Goal: Task Accomplishment & Management: Manage account settings

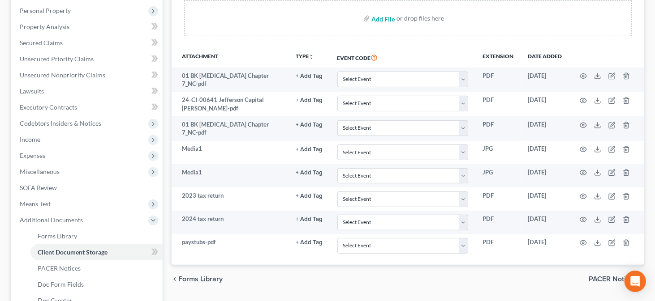
click at [381, 18] on input "file" at bounding box center [381, 18] width 21 height 16
click at [380, 17] on input "file" at bounding box center [381, 18] width 21 height 16
type input "C:\fakepath\Chase 0544 April-August.pdf"
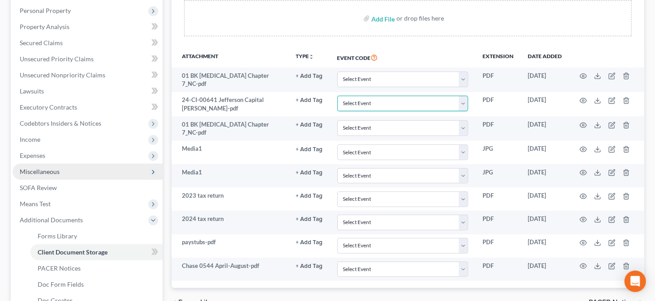
drag, startPoint x: 354, startPoint y: 98, endPoint x: 153, endPoint y: 164, distance: 211.3
click at [153, 164] on div "Petition Navigation Case Dashboard Payments Invoices Payments Payments Credit R…" at bounding box center [327, 157] width 642 height 485
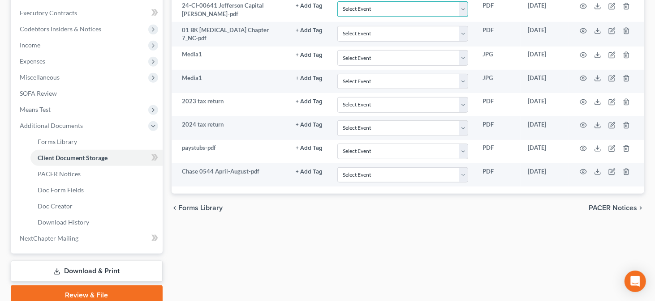
scroll to position [302, 0]
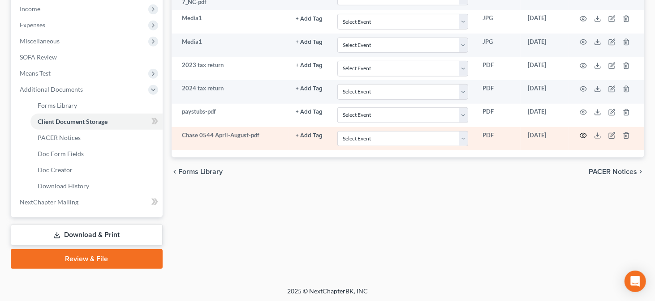
click at [584, 133] on icon "button" at bounding box center [583, 135] width 7 height 5
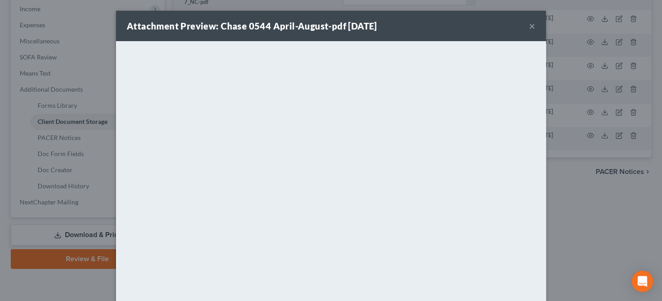
click at [529, 26] on button "×" at bounding box center [532, 26] width 6 height 11
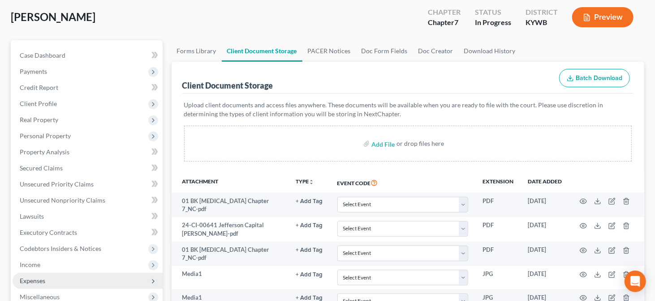
scroll to position [0, 0]
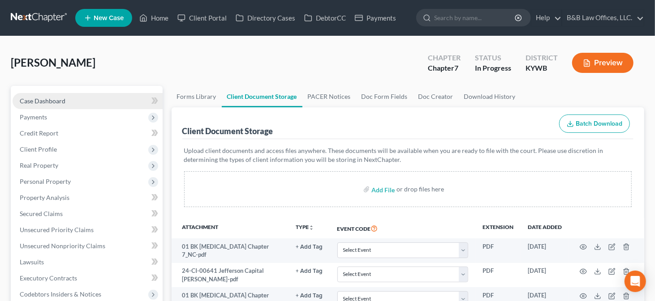
click at [20, 101] on span "Case Dashboard" at bounding box center [43, 101] width 46 height 8
select select "2"
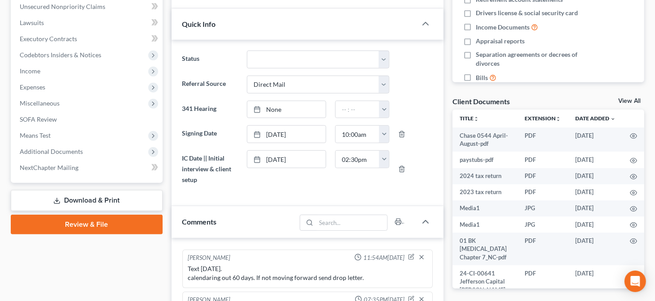
scroll to position [248, 0]
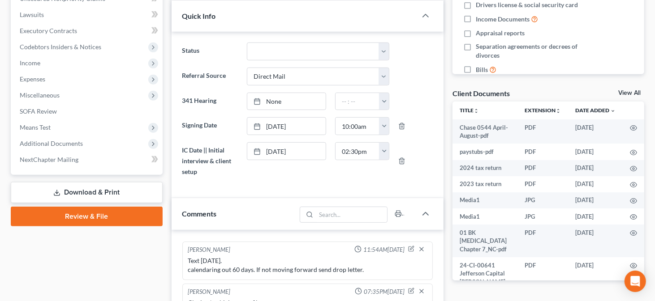
click at [625, 91] on link "View All" at bounding box center [629, 93] width 22 height 6
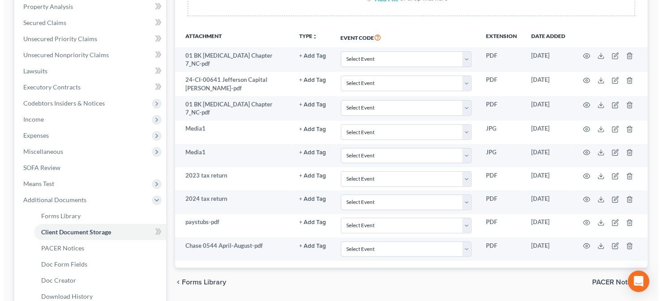
scroll to position [195, 0]
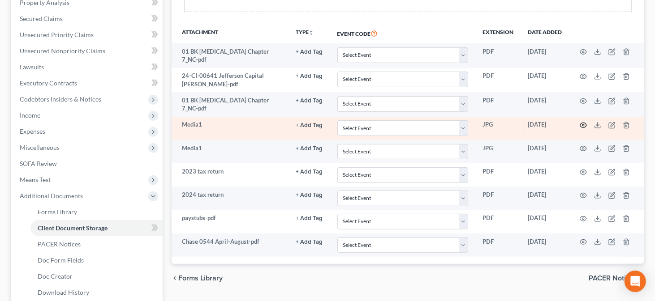
click at [580, 122] on icon "button" at bounding box center [583, 125] width 7 height 7
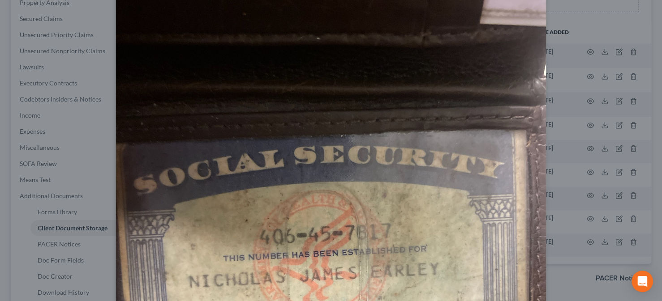
scroll to position [0, 0]
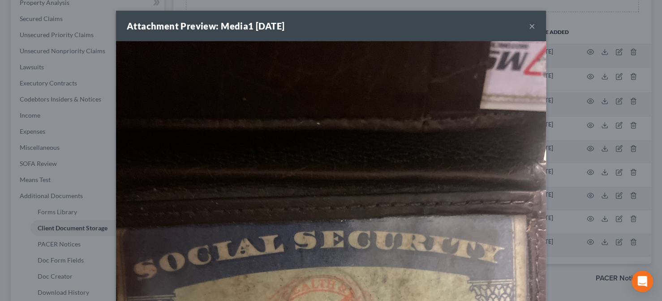
click at [531, 26] on button "×" at bounding box center [532, 26] width 6 height 11
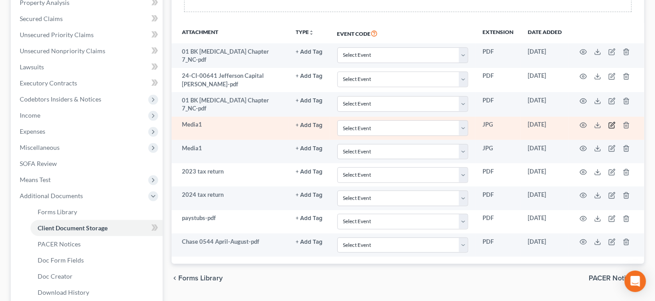
click at [611, 123] on icon "button" at bounding box center [611, 125] width 5 height 5
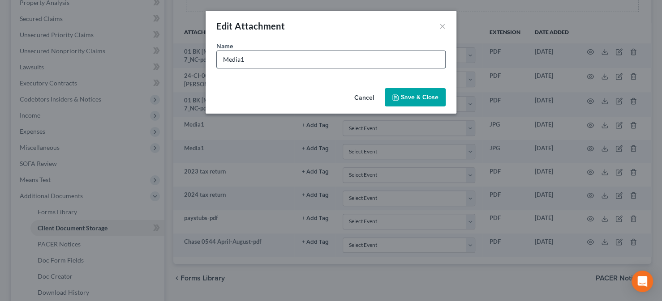
click at [297, 64] on input "Media1" at bounding box center [331, 59] width 228 height 17
type input "M"
type input "Social Security card"
click at [405, 100] on span "Save & Close" at bounding box center [420, 98] width 38 height 8
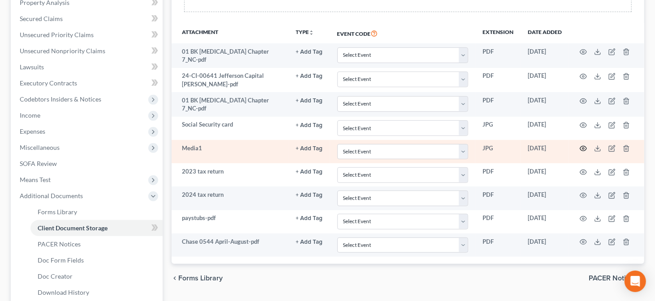
click at [580, 145] on icon "button" at bounding box center [583, 148] width 7 height 7
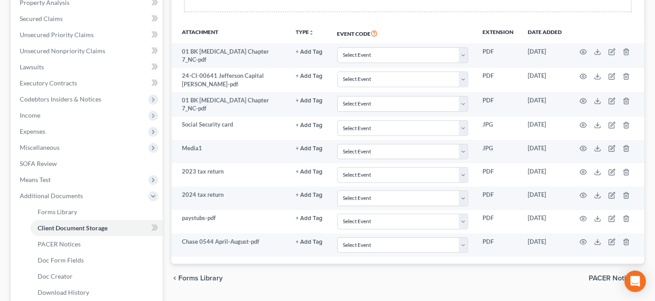
drag, startPoint x: 656, startPoint y: 43, endPoint x: 661, endPoint y: 90, distance: 48.2
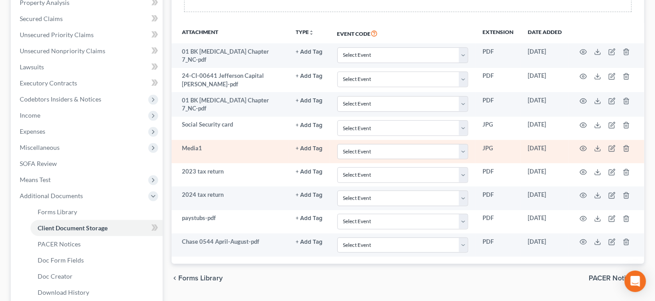
click at [580, 149] on td at bounding box center [606, 151] width 75 height 23
click at [580, 145] on icon "button" at bounding box center [583, 148] width 7 height 7
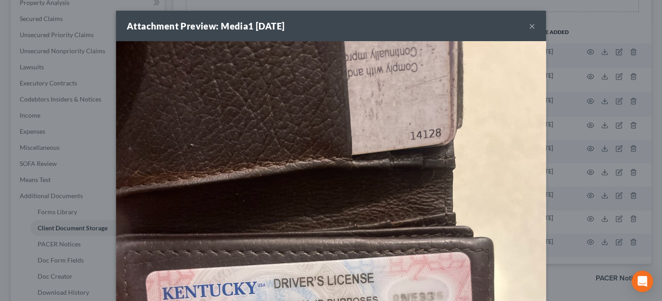
click at [529, 28] on button "×" at bounding box center [532, 26] width 6 height 11
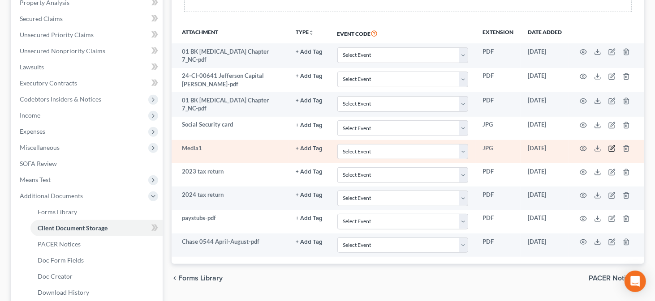
click at [610, 145] on icon "button" at bounding box center [611, 148] width 7 height 7
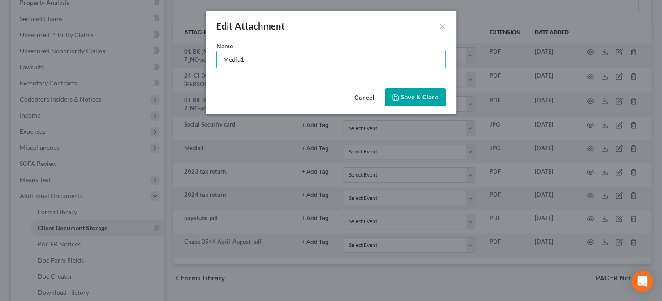
drag, startPoint x: 269, startPoint y: 68, endPoint x: 131, endPoint y: 101, distance: 141.6
click at [131, 101] on div "Edit Attachment × Name * Media1 Cancel Save & Close" at bounding box center [331, 150] width 662 height 301
type input "KY DL"
click at [396, 95] on icon "button" at bounding box center [395, 97] width 7 height 7
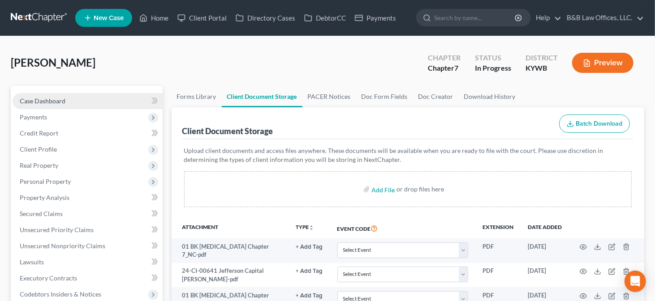
click at [45, 102] on span "Case Dashboard" at bounding box center [43, 101] width 46 height 8
select select "9"
select select "2"
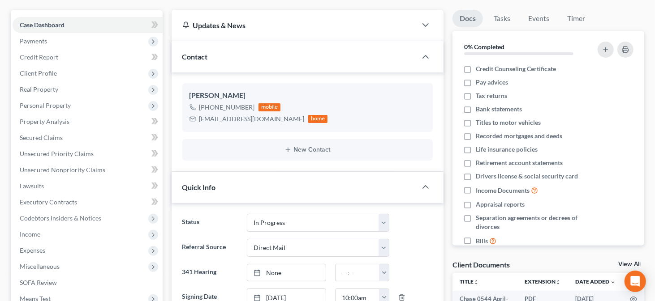
scroll to position [82, 0]
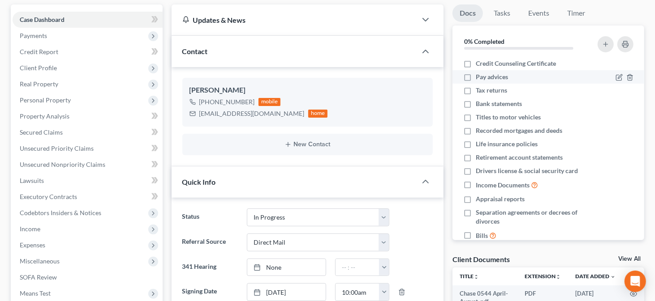
click at [476, 78] on label "Pay advices" at bounding box center [492, 77] width 32 height 9
click at [479, 78] on input "Pay advices" at bounding box center [482, 76] width 6 height 6
checkbox input "true"
click at [476, 90] on label "Tax returns" at bounding box center [491, 90] width 31 height 9
click at [479, 90] on input "Tax returns" at bounding box center [482, 89] width 6 height 6
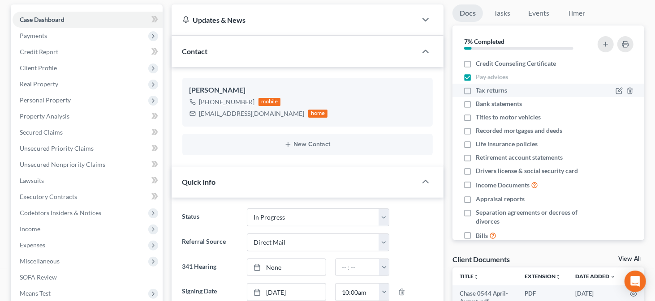
checkbox input "true"
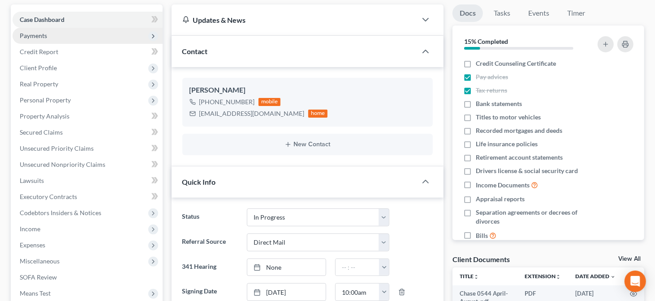
click at [32, 35] on span "Payments" at bounding box center [33, 36] width 27 height 8
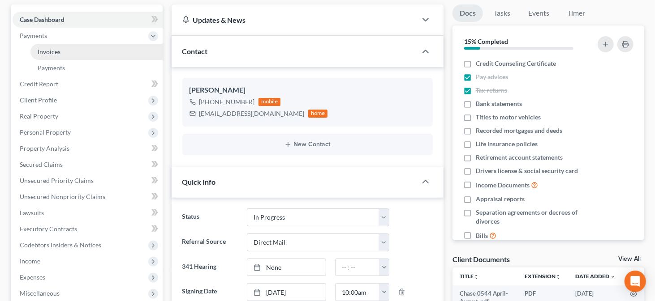
click at [39, 48] on span "Invoices" at bounding box center [49, 52] width 23 height 8
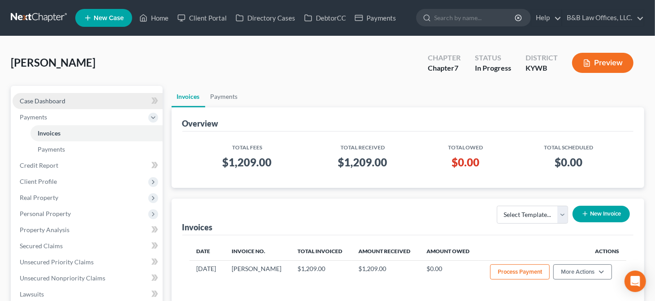
click at [60, 101] on span "Case Dashboard" at bounding box center [43, 101] width 46 height 8
select select "2"
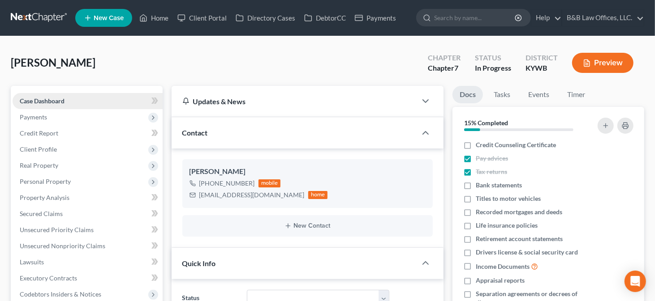
scroll to position [1559, 0]
click at [157, 16] on link "Home" at bounding box center [154, 18] width 38 height 16
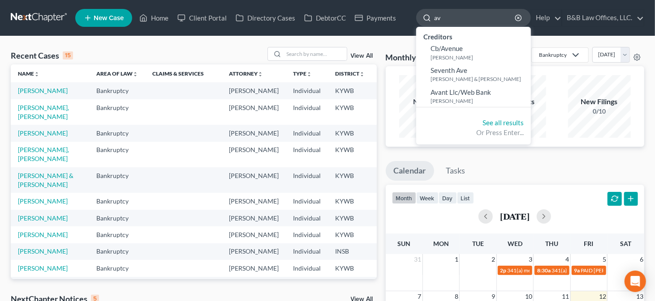
click at [444, 22] on input "av" at bounding box center [475, 17] width 82 height 17
type input "a"
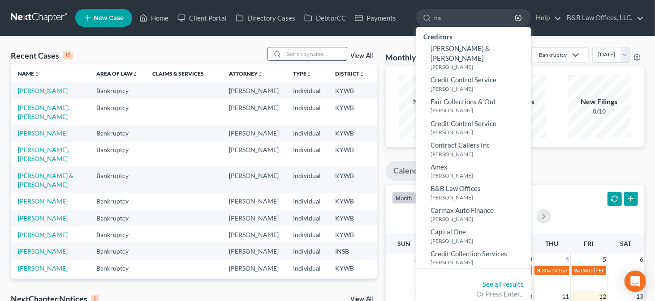
type input "na"
click at [325, 52] on input "search" at bounding box center [315, 53] width 63 height 13
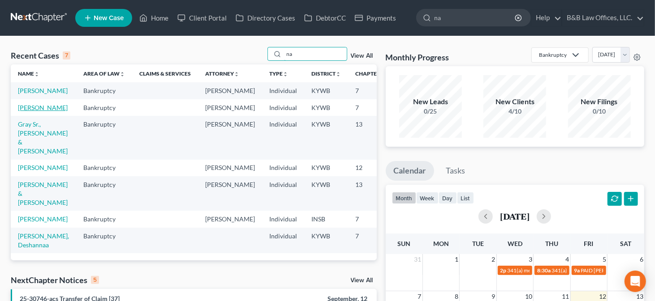
type input "na"
click at [36, 112] on link "[PERSON_NAME]" at bounding box center [43, 108] width 50 height 8
select select "1"
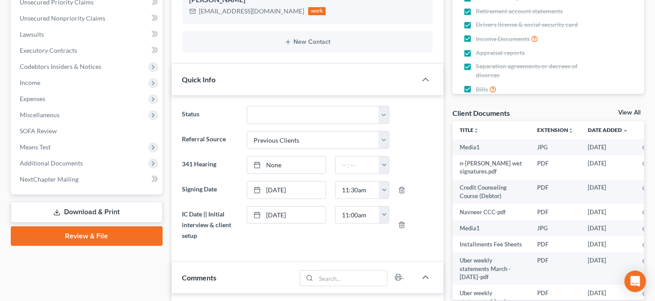
scroll to position [222, 0]
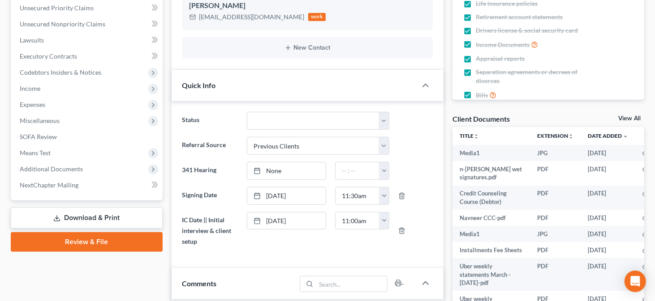
click at [626, 116] on link "View All" at bounding box center [629, 119] width 22 height 6
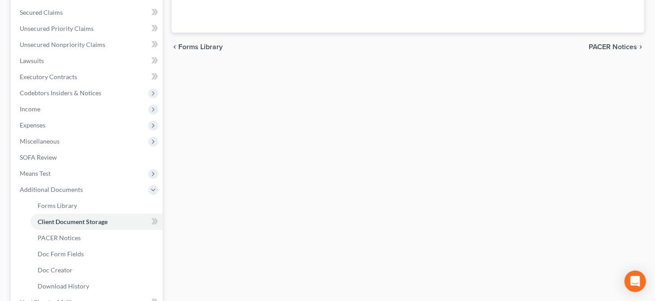
scroll to position [46, 0]
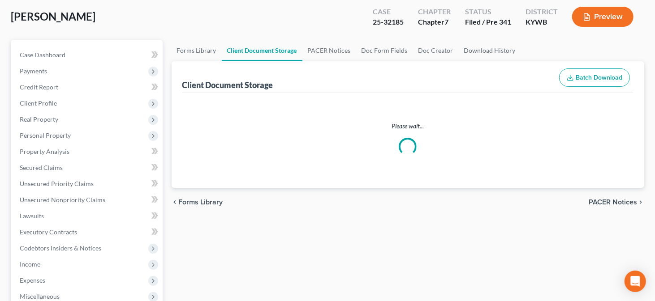
select select "7"
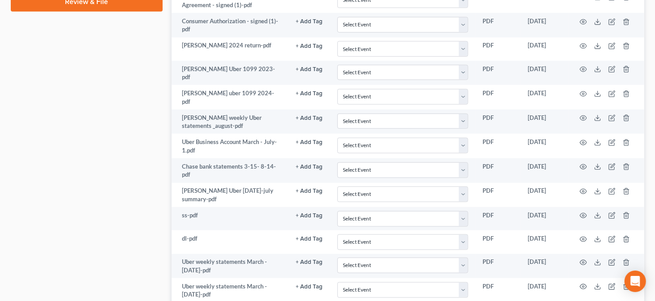
scroll to position [763, 0]
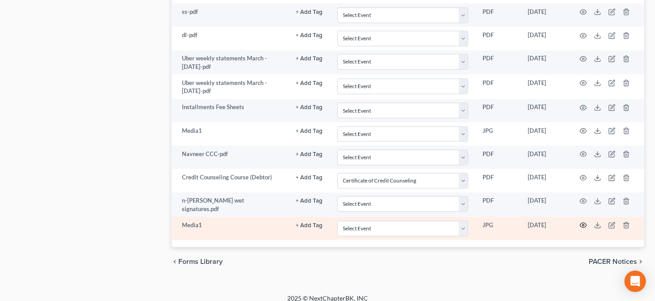
click at [582, 222] on icon "button" at bounding box center [583, 225] width 7 height 7
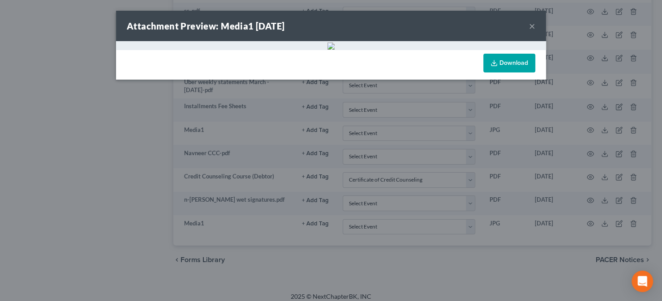
click at [530, 31] on button "×" at bounding box center [532, 26] width 6 height 11
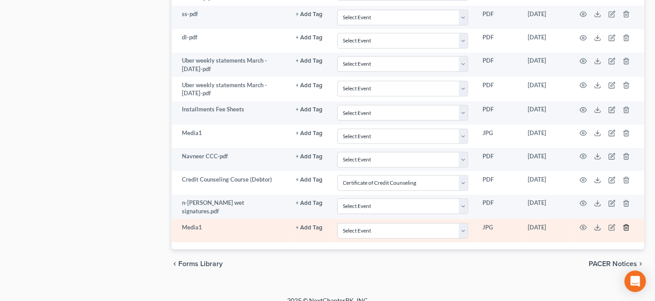
click at [626, 225] on icon "button" at bounding box center [626, 228] width 4 height 6
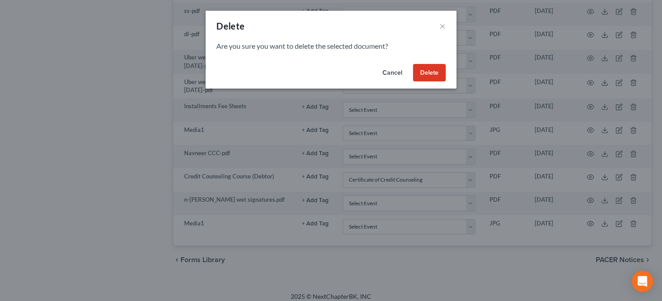
click at [426, 75] on button "Delete" at bounding box center [429, 73] width 33 height 18
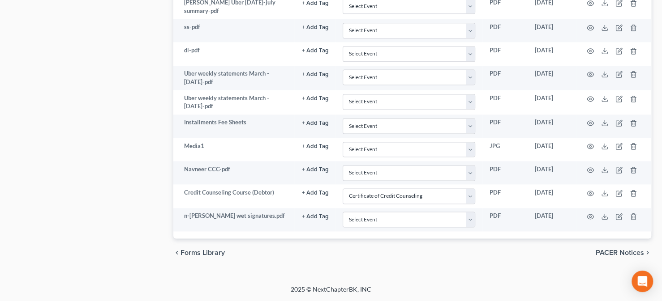
scroll to position [738, 0]
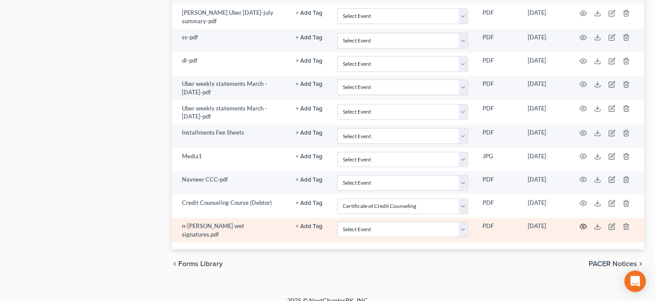
click at [583, 224] on icon "button" at bounding box center [583, 227] width 7 height 7
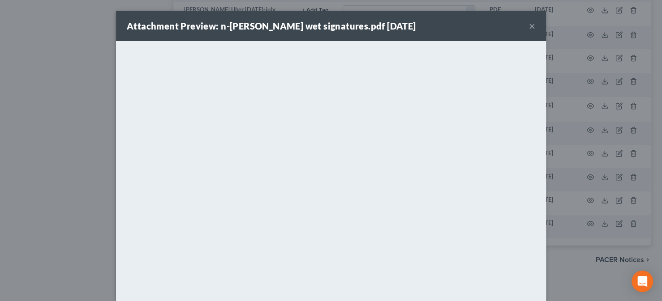
click at [529, 27] on button "×" at bounding box center [532, 26] width 6 height 11
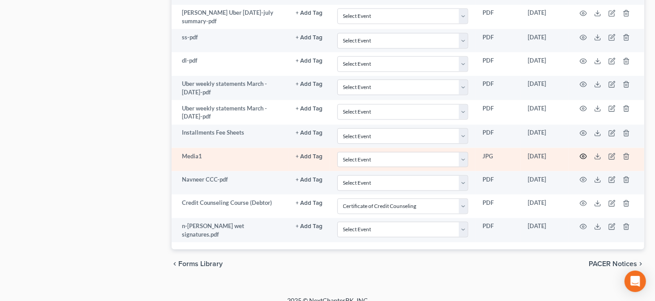
click at [582, 153] on icon "button" at bounding box center [583, 156] width 7 height 7
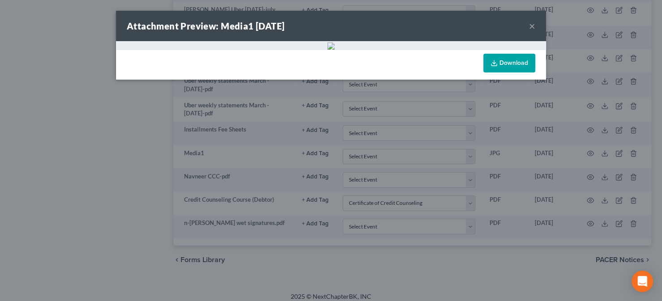
click at [529, 26] on button "×" at bounding box center [532, 26] width 6 height 11
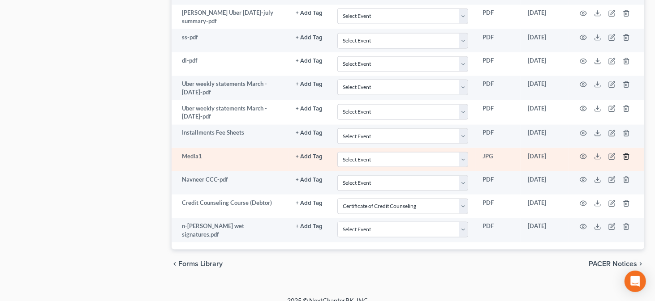
click at [627, 153] on icon "button" at bounding box center [626, 156] width 7 height 7
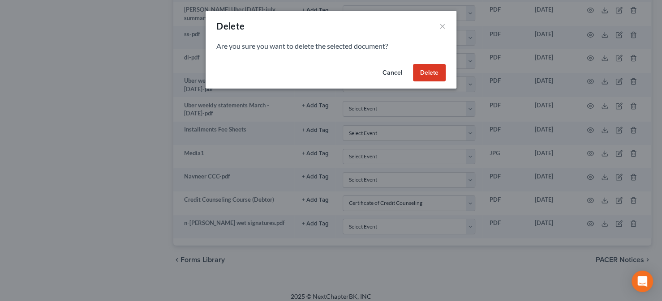
click at [439, 72] on button "Delete" at bounding box center [429, 73] width 33 height 18
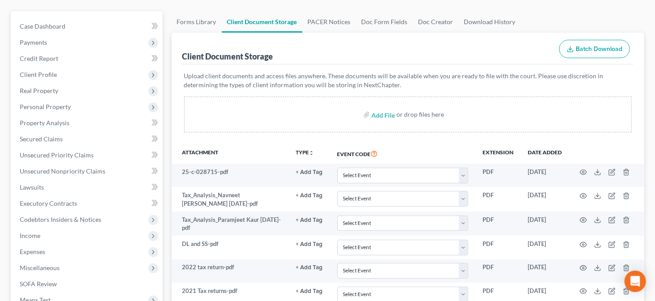
scroll to position [0, 0]
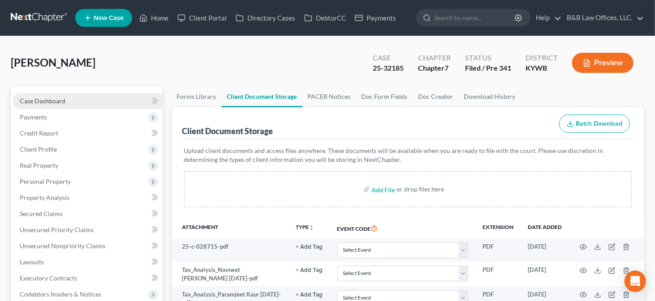
click at [52, 98] on span "Case Dashboard" at bounding box center [43, 101] width 46 height 8
select select "1"
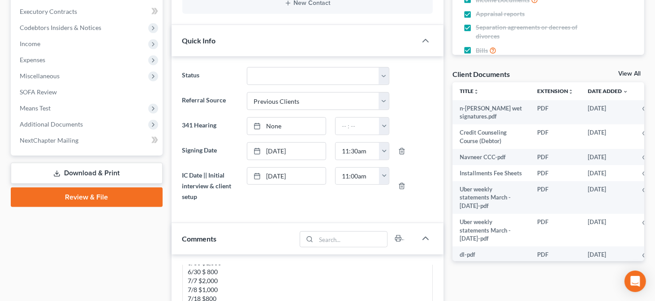
scroll to position [251, 0]
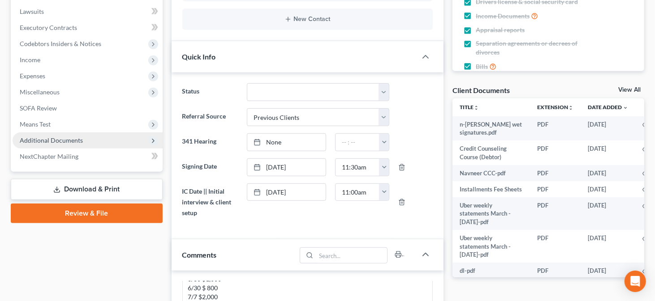
click at [52, 138] on span "Additional Documents" at bounding box center [51, 141] width 63 height 8
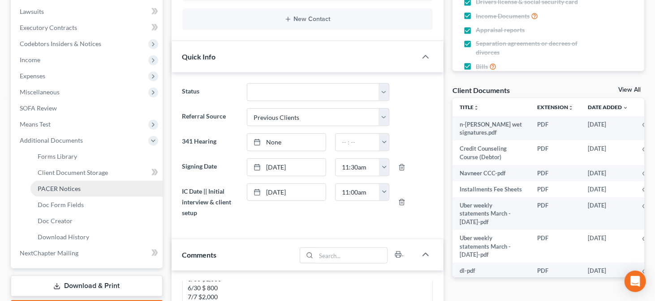
click at [72, 191] on span "PACER Notices" at bounding box center [59, 189] width 43 height 8
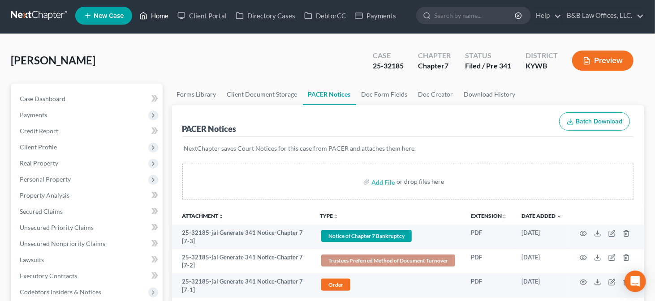
scroll to position [1, 0]
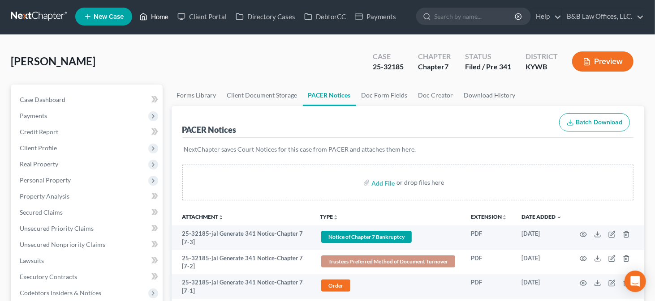
click at [162, 13] on link "Home" at bounding box center [154, 17] width 38 height 16
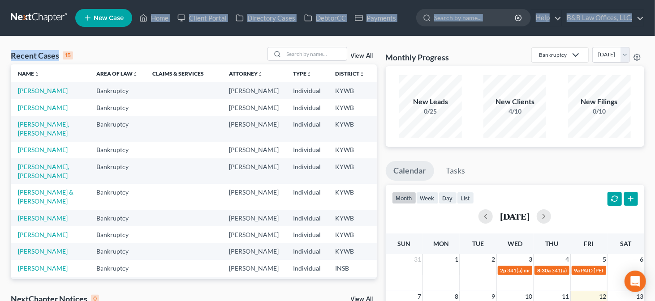
drag, startPoint x: 125, startPoint y: 36, endPoint x: 77, endPoint y: 52, distance: 49.9
click at [77, 52] on div "Recent Cases 15 View All Name unfold_more expand_more expand_less Area of Law u…" at bounding box center [327, 268] width 655 height 465
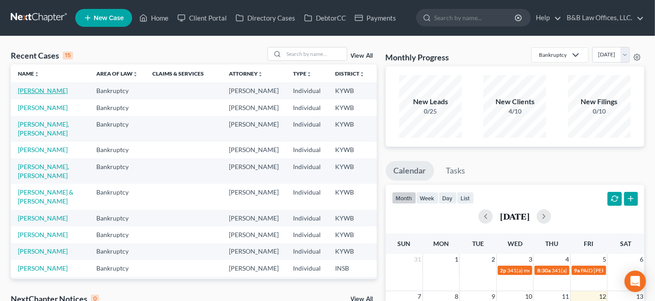
click at [21, 94] on link "[PERSON_NAME]" at bounding box center [43, 91] width 50 height 8
select select "7"
select select "1"
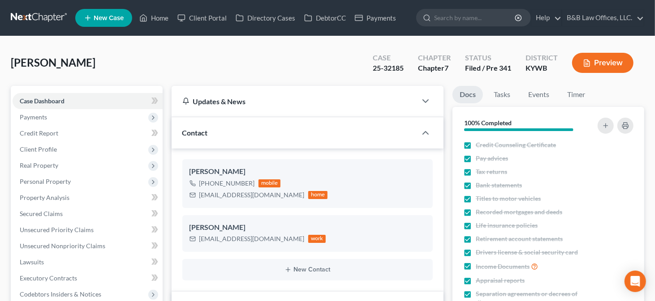
scroll to position [8007, 0]
drag, startPoint x: 501, startPoint y: 99, endPoint x: 497, endPoint y: 140, distance: 41.4
click at [501, 99] on link "Tasks" at bounding box center [501, 94] width 31 height 17
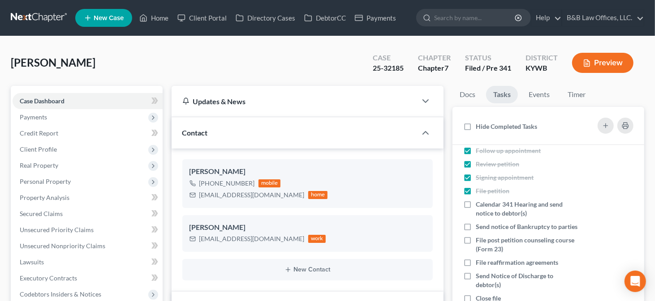
scroll to position [57, 0]
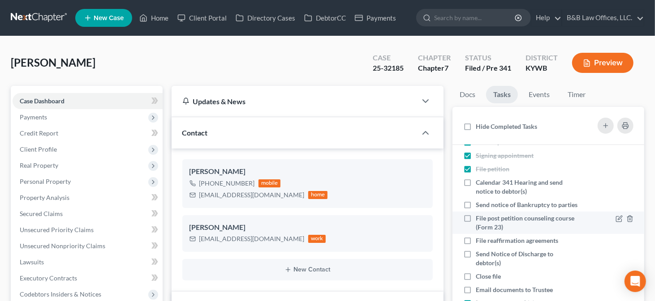
click at [476, 227] on label "File post petition counseling course (Form 23)" at bounding box center [527, 223] width 102 height 18
click at [479, 220] on input "File post petition counseling course (Form 23)" at bounding box center [482, 217] width 6 height 6
checkbox input "true"
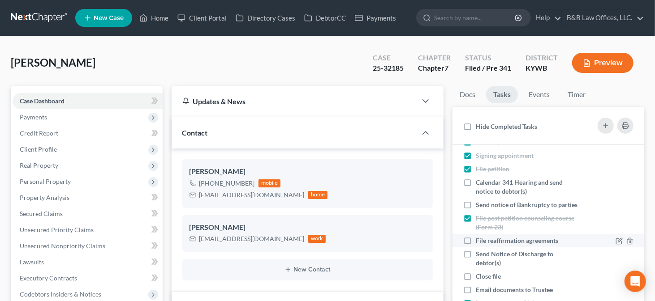
click at [476, 245] on label "File reaffirmation agreements" at bounding box center [521, 240] width 90 height 9
click at [479, 242] on input "File reaffirmation agreements" at bounding box center [482, 239] width 6 height 6
checkbox input "true"
click at [476, 207] on label "Send notice of Bankruptcy to parties" at bounding box center [527, 205] width 102 height 9
click at [479, 206] on input "Send notice of Bankruptcy to parties" at bounding box center [482, 204] width 6 height 6
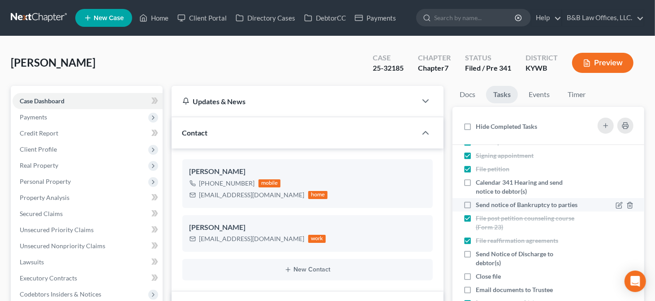
checkbox input "true"
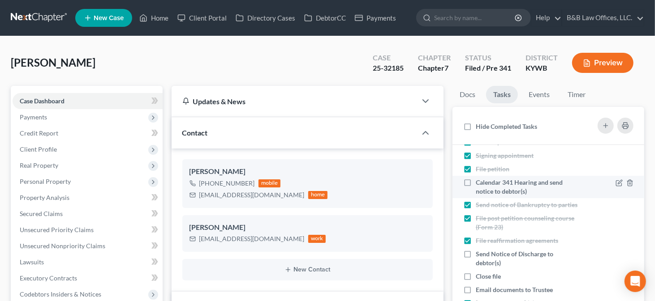
click at [476, 181] on label "Calendar 341 Hearing and send notice to debtor(s)" at bounding box center [527, 187] width 102 height 18
click at [479, 181] on input "Calendar 341 Hearing and send notice to debtor(s)" at bounding box center [482, 181] width 6 height 6
checkbox input "true"
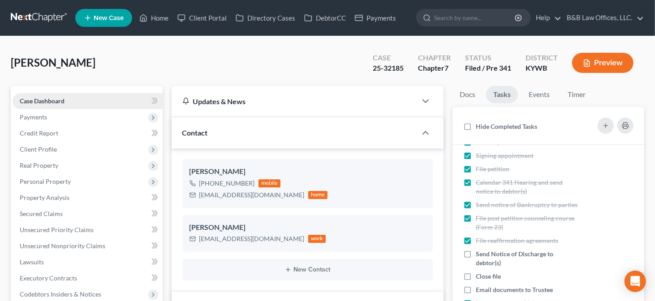
click at [46, 95] on link "Case Dashboard" at bounding box center [88, 101] width 150 height 16
click at [158, 15] on link "Home" at bounding box center [154, 18] width 38 height 16
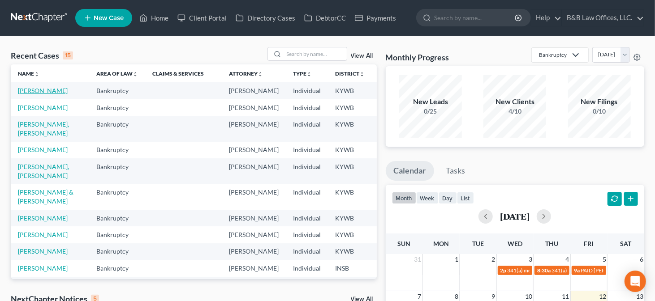
click at [32, 95] on link "[PERSON_NAME]" at bounding box center [43, 91] width 50 height 8
select select "1"
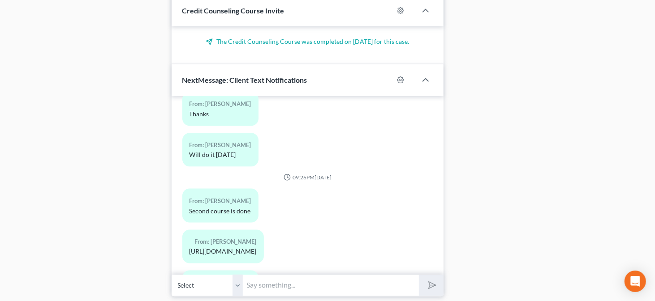
scroll to position [847, 0]
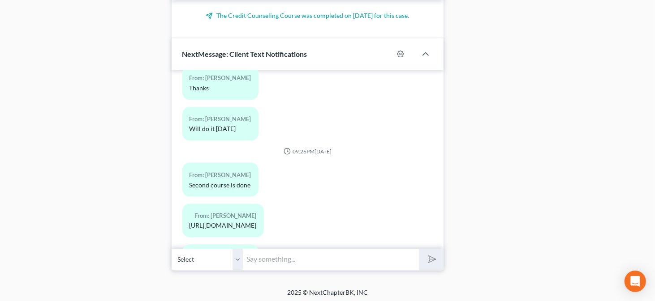
click at [323, 258] on input "text" at bounding box center [331, 260] width 176 height 22
type input "Received. Thank you."
click at [430, 257] on polygon "submit" at bounding box center [430, 259] width 11 height 11
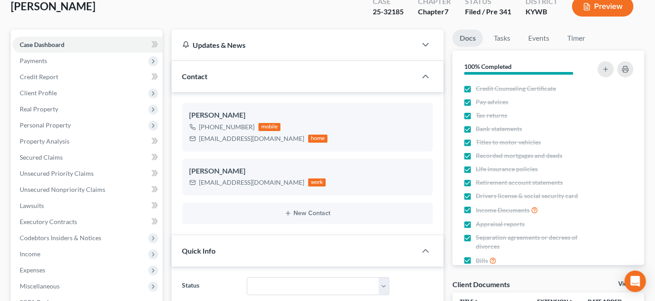
scroll to position [0, 0]
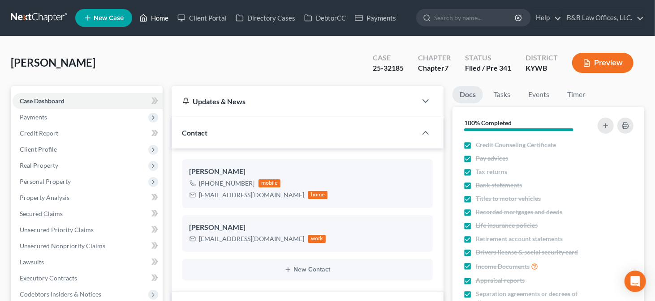
click at [156, 17] on link "Home" at bounding box center [154, 18] width 38 height 16
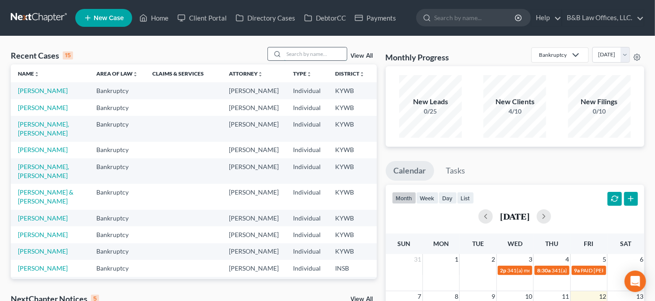
click at [322, 56] on input "search" at bounding box center [315, 53] width 63 height 13
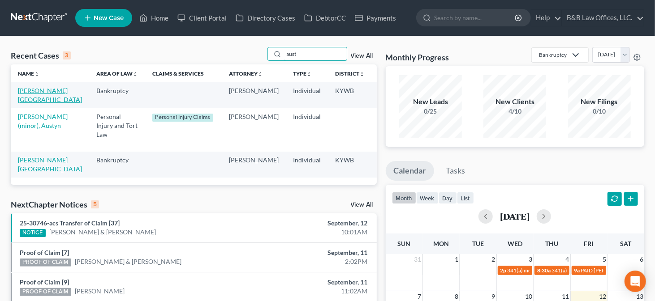
type input "aust"
click at [29, 98] on link "[PERSON_NAME][GEOGRAPHIC_DATA]" at bounding box center [50, 95] width 64 height 17
select select "2"
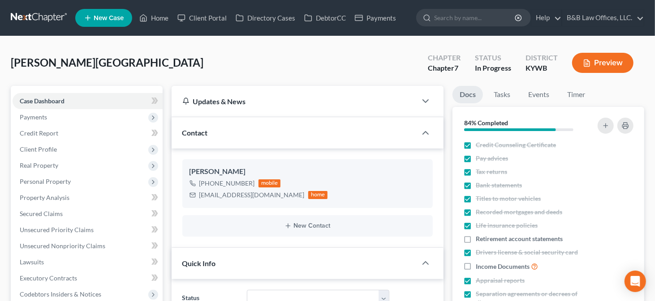
scroll to position [811, 0]
click at [70, 118] on span "Payments" at bounding box center [88, 117] width 150 height 16
click at [56, 142] on li "Payments" at bounding box center [96, 150] width 132 height 16
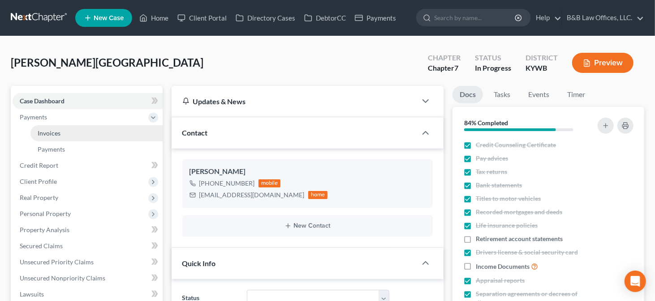
click at [56, 135] on span "Invoices" at bounding box center [49, 133] width 23 height 8
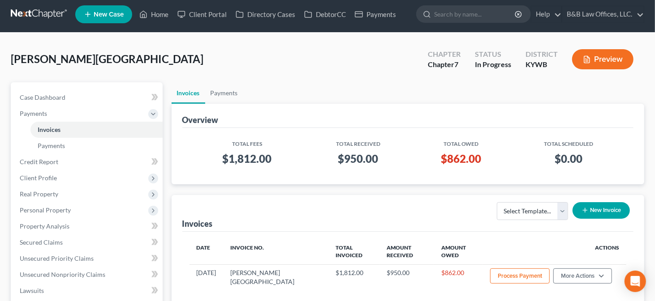
scroll to position [1, 0]
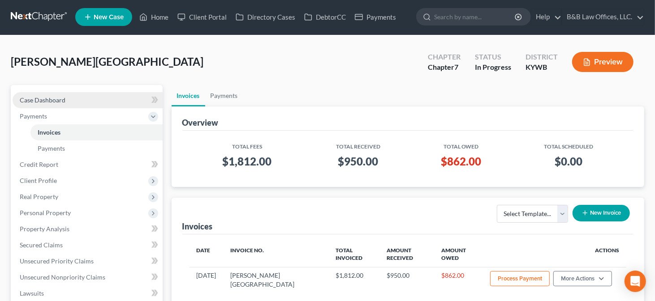
click at [54, 100] on span "Case Dashboard" at bounding box center [43, 100] width 46 height 8
select select "2"
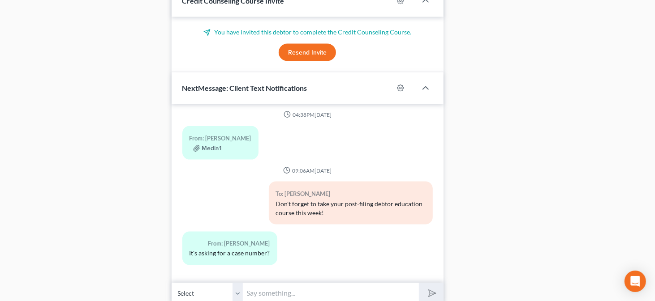
scroll to position [876, 0]
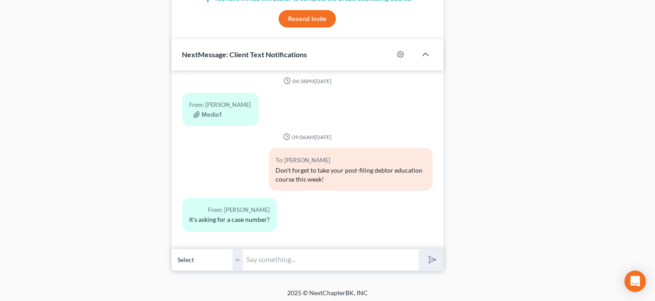
click at [312, 264] on input "text" at bounding box center [331, 260] width 176 height 22
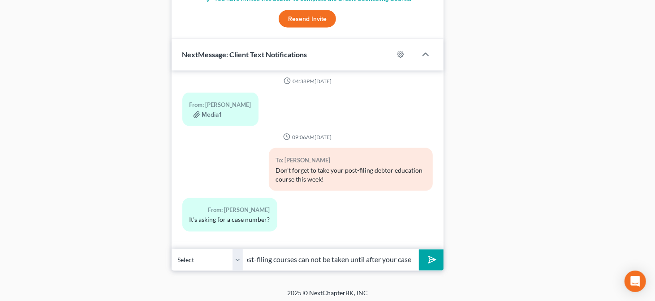
scroll to position [0, 320]
type input "The text you received on 9/12/25 regarding the post-filing course was an auto t…"
click at [419, 250] on button "submit" at bounding box center [431, 260] width 25 height 21
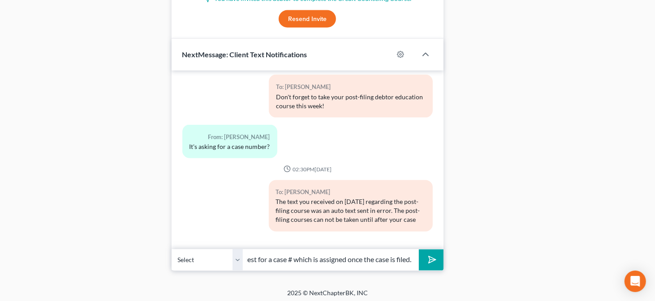
scroll to position [0, 73]
type input "is filed. Hence the request for a case # which is assigned once the case is fil…"
click at [419, 250] on button "submit" at bounding box center [431, 260] width 25 height 21
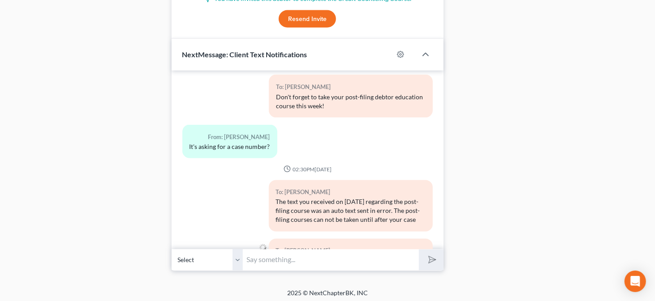
scroll to position [934, 0]
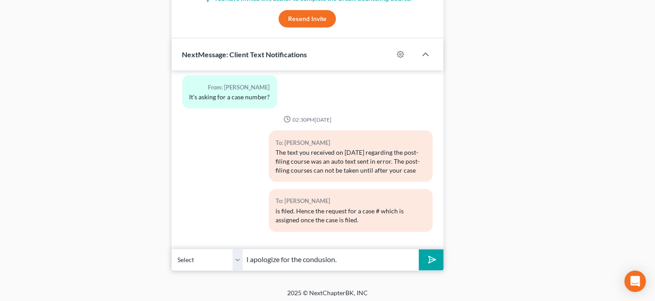
type input "I apologize for the condusion."
click at [419, 250] on button "submit" at bounding box center [431, 260] width 25 height 21
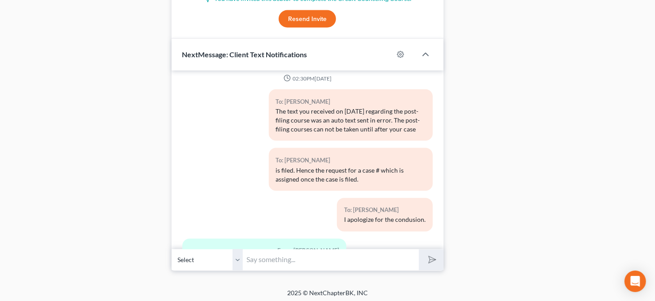
scroll to position [1075, 0]
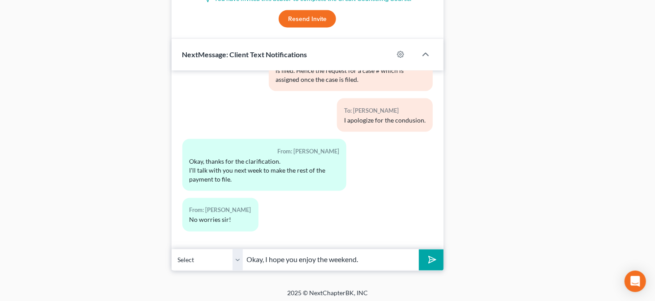
type input "Okay, I hope you enjoy the weekend."
click at [428, 258] on icon "submit" at bounding box center [430, 260] width 13 height 13
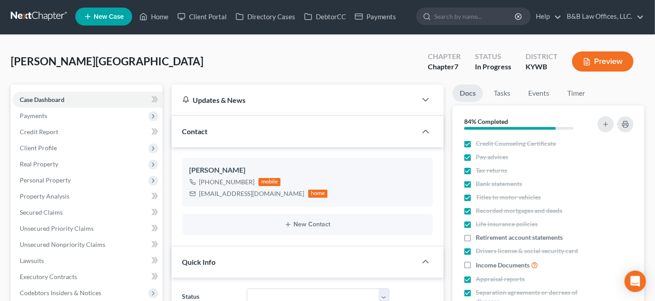
scroll to position [0, 0]
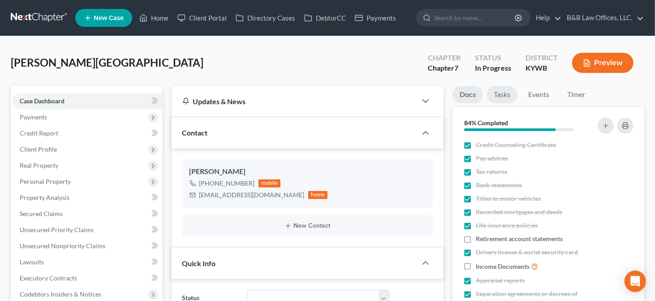
click at [497, 96] on link "Tasks" at bounding box center [501, 94] width 31 height 17
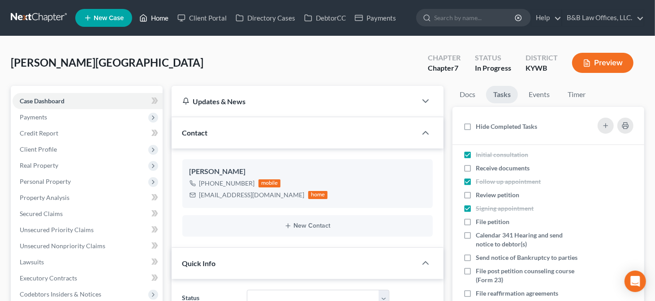
click at [162, 19] on link "Home" at bounding box center [154, 18] width 38 height 16
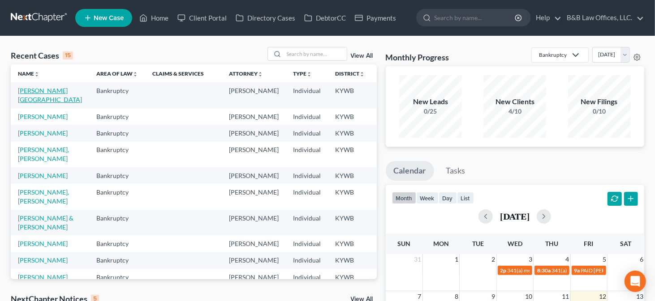
click at [27, 100] on link "[PERSON_NAME][GEOGRAPHIC_DATA]" at bounding box center [50, 95] width 64 height 17
select select "9"
select select "2"
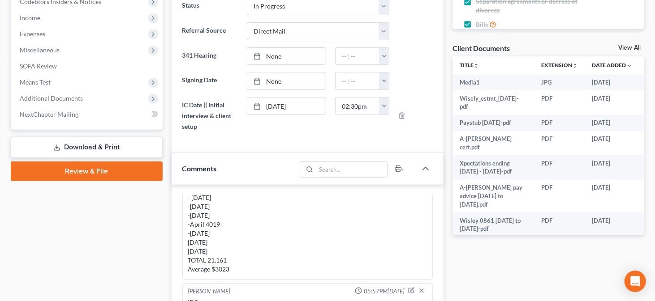
scroll to position [286, 0]
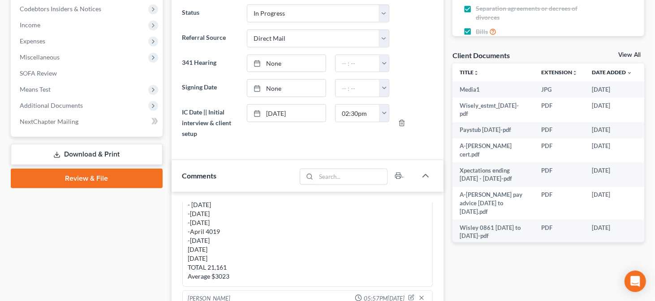
click at [630, 55] on link "View All" at bounding box center [629, 55] width 22 height 6
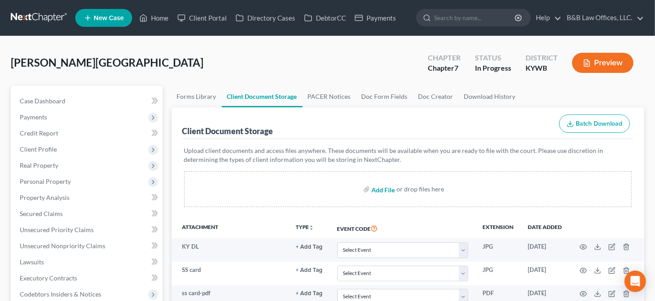
click at [386, 188] on input "file" at bounding box center [381, 189] width 21 height 16
type input "C:\fakepath\Austin.Densley letter.pdf"
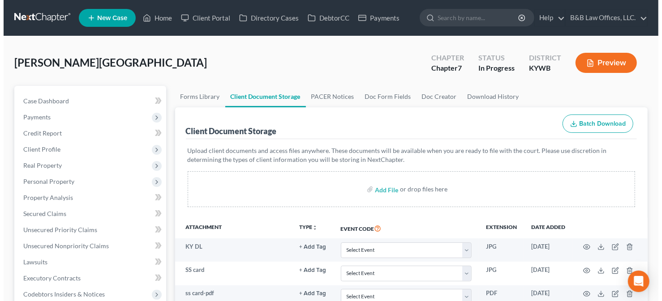
scroll to position [484, 0]
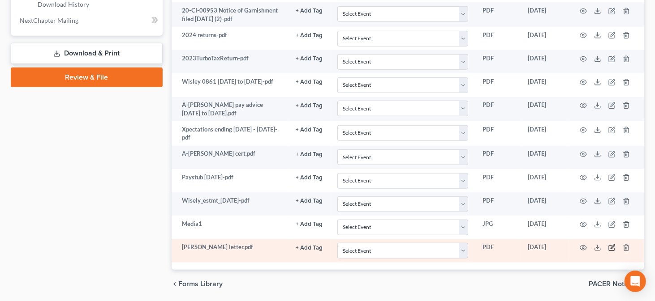
click at [613, 245] on icon "button" at bounding box center [611, 248] width 7 height 7
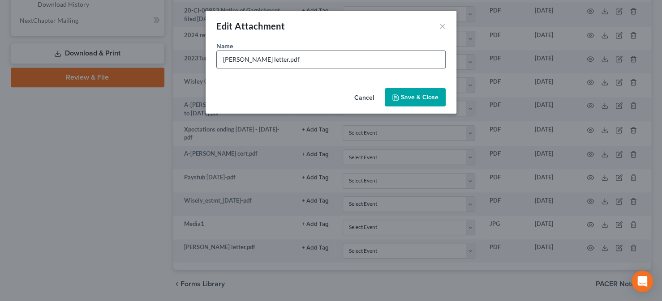
click at [323, 59] on input "Austin-Densley letter.pdf" at bounding box center [331, 59] width 228 height 17
type input "A"
type input "Portfolio collection letter"
drag, startPoint x: 411, startPoint y: 109, endPoint x: 408, endPoint y: 99, distance: 10.6
click at [408, 99] on span "Save & Close" at bounding box center [420, 98] width 38 height 8
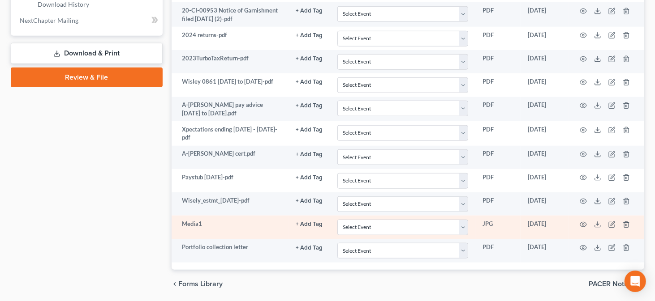
click at [579, 216] on td at bounding box center [606, 227] width 75 height 23
click at [580, 221] on icon "button" at bounding box center [583, 224] width 7 height 7
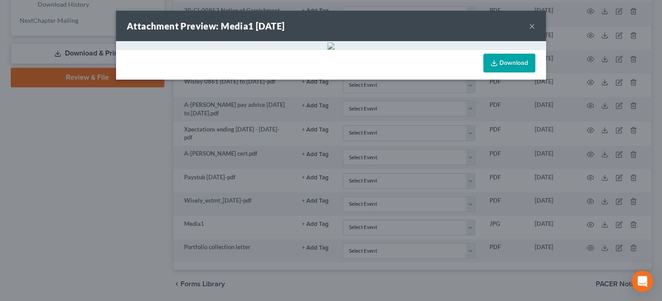
click at [529, 28] on button "×" at bounding box center [532, 26] width 6 height 11
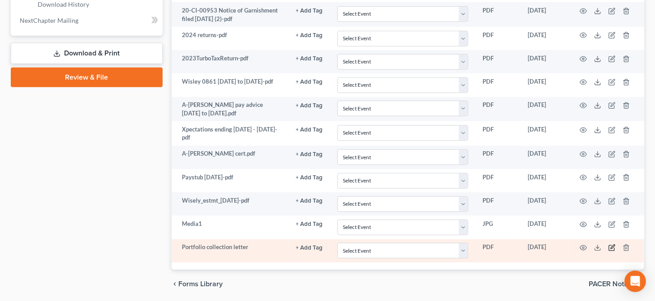
click at [609, 246] on icon "button" at bounding box center [611, 248] width 5 height 5
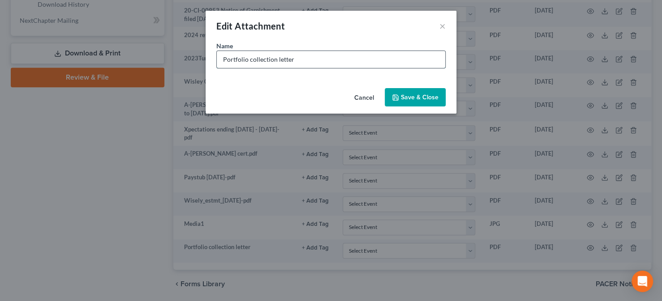
click at [222, 58] on input "Portfolio collection letter" at bounding box center [331, 59] width 228 height 17
type input "First National/Portfolio collection letter"
click at [390, 101] on button "Save & Close" at bounding box center [415, 97] width 61 height 19
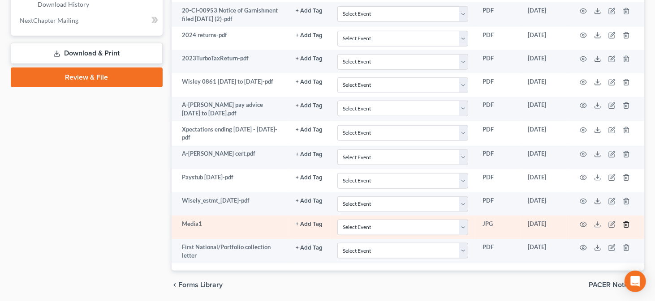
click at [626, 221] on icon "button" at bounding box center [626, 224] width 7 height 7
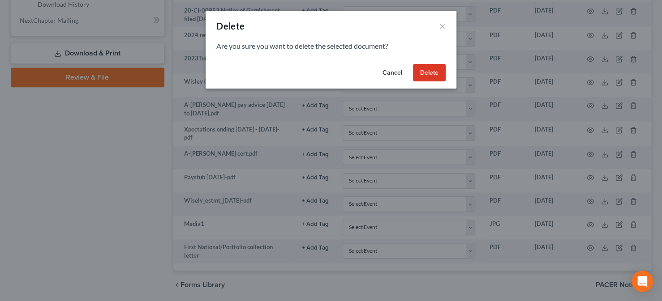
drag, startPoint x: 422, startPoint y: 77, endPoint x: 431, endPoint y: 65, distance: 15.2
click at [431, 65] on button "Delete" at bounding box center [429, 73] width 33 height 18
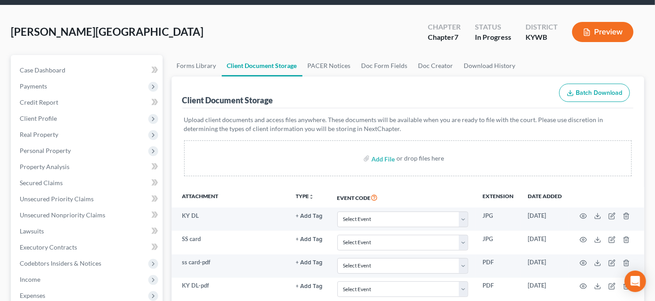
scroll to position [0, 0]
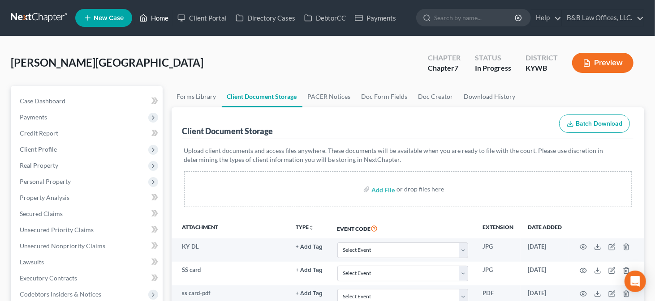
click at [162, 17] on link "Home" at bounding box center [154, 18] width 38 height 16
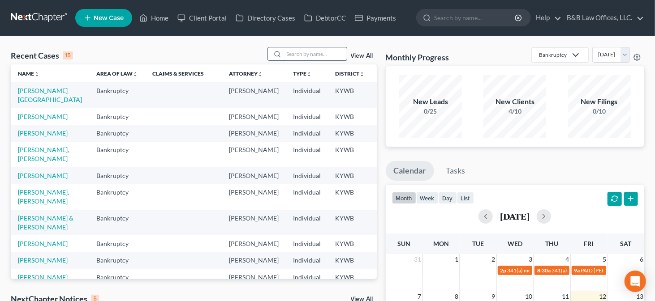
click at [327, 53] on input "search" at bounding box center [315, 53] width 63 height 13
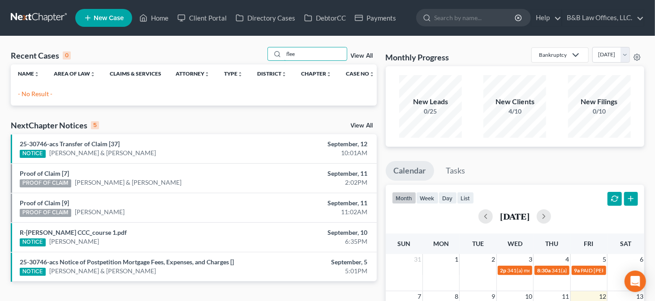
type input "flee"
click at [357, 58] on link "View All" at bounding box center [362, 56] width 22 height 6
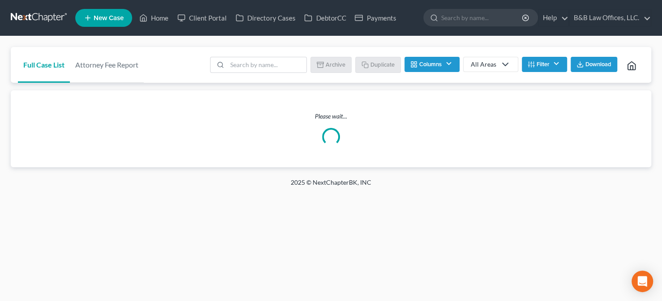
click at [537, 64] on button "Filter" at bounding box center [544, 64] width 45 height 15
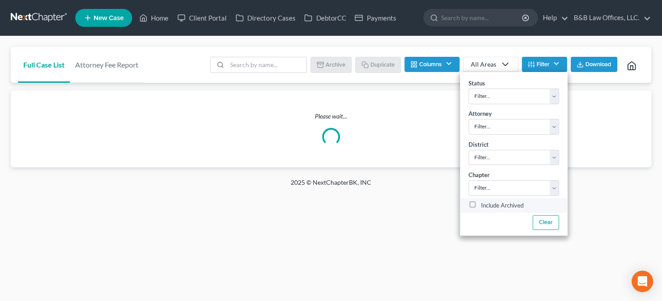
click at [481, 211] on label "Include Archived" at bounding box center [502, 206] width 43 height 11
click at [485, 206] on input "Include Archived" at bounding box center [488, 204] width 6 height 6
checkbox input "true"
drag, startPoint x: 541, startPoint y: 221, endPoint x: 373, endPoint y: 134, distance: 189.1
click at [373, 134] on div "Full Case List Attorney Fee Report Batch Download Archive Un-archive Duplicate …" at bounding box center [331, 107] width 641 height 120
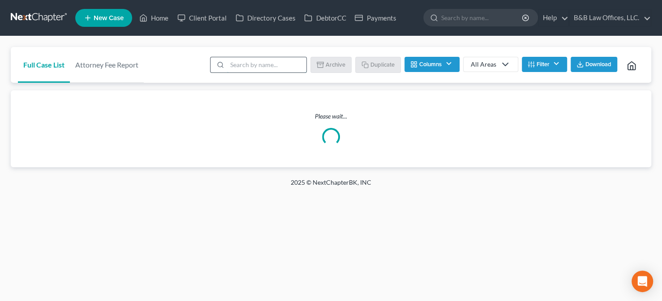
click at [273, 65] on input "search" at bounding box center [266, 64] width 79 height 15
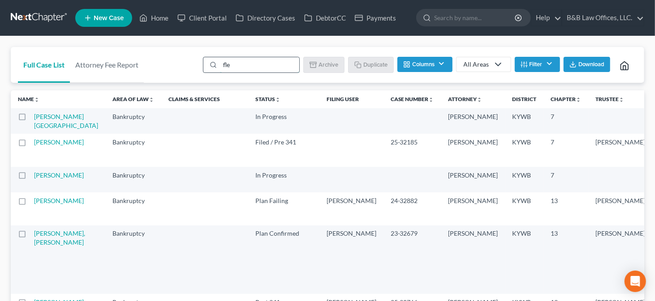
type input "flee"
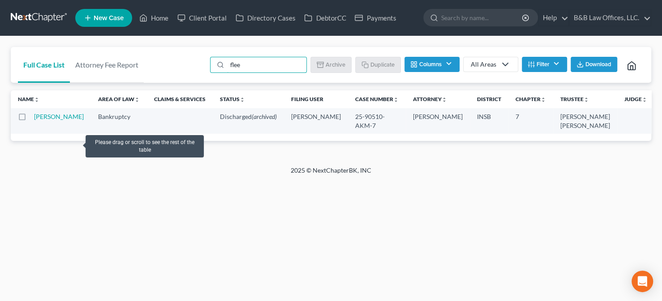
click at [44, 121] on td "Fleener, Loretta" at bounding box center [62, 121] width 57 height 26
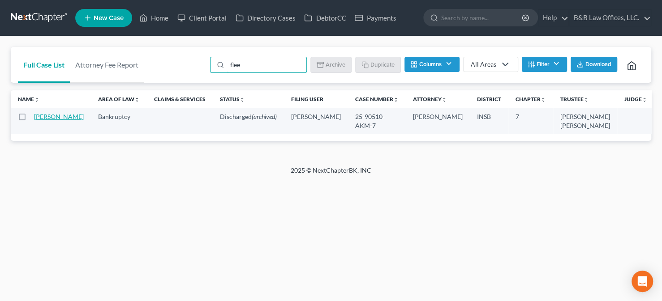
click at [46, 116] on link "Fleener, Loretta" at bounding box center [59, 117] width 50 height 8
select select "6"
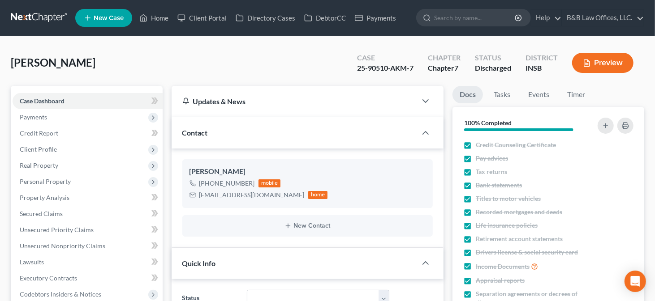
scroll to position [9856, 0]
drag, startPoint x: 199, startPoint y: 191, endPoint x: 222, endPoint y: 186, distance: 23.4
click at [222, 186] on div "+1 (812) 276-7640 mobile Lfleener1974@gmail.com home" at bounding box center [258, 189] width 138 height 23
click at [213, 191] on div "Lfleener1974@gmail.com" at bounding box center [251, 195] width 105 height 9
click at [205, 196] on div "Lfleener1974@gmail.com" at bounding box center [251, 195] width 105 height 9
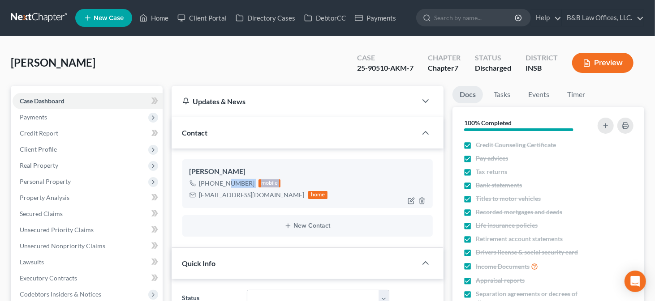
click at [205, 196] on div "Lfleener1974@gmail.com" at bounding box center [251, 195] width 105 height 9
click at [216, 198] on div "Lfleener1974@gmail.com" at bounding box center [251, 195] width 105 height 9
click at [216, 178] on div "+1 (812) 276-7640 mobile" at bounding box center [258, 184] width 138 height 12
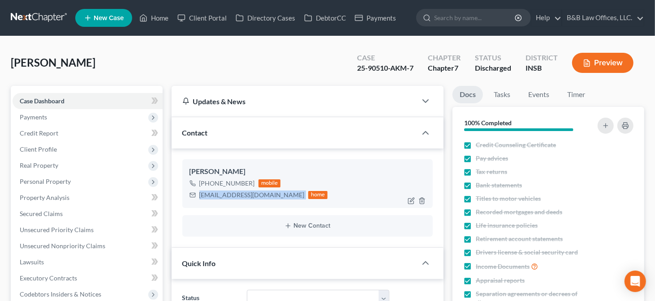
drag, startPoint x: 199, startPoint y: 194, endPoint x: 271, endPoint y: 190, distance: 72.7
click at [271, 190] on div "Lfleener1974@gmail.com home" at bounding box center [258, 195] width 138 height 12
copy div "Lfleener1974@gmail.com"
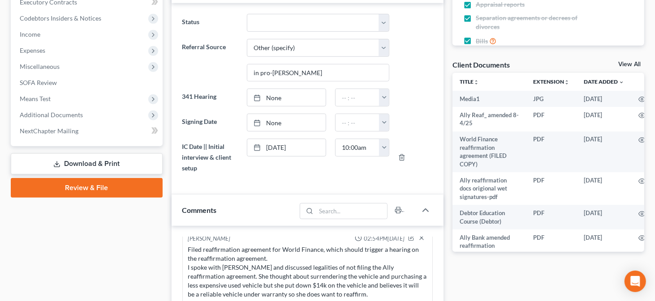
scroll to position [275, 0]
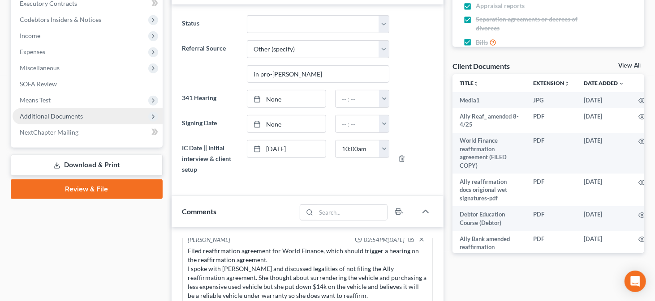
drag, startPoint x: 110, startPoint y: 120, endPoint x: 103, endPoint y: 120, distance: 7.2
click at [110, 120] on span "Additional Documents" at bounding box center [88, 116] width 150 height 16
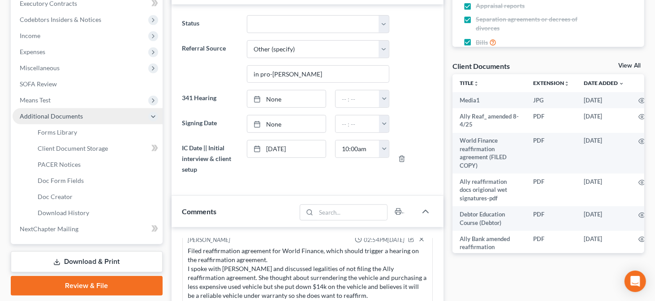
click at [99, 120] on span "Additional Documents" at bounding box center [88, 116] width 150 height 16
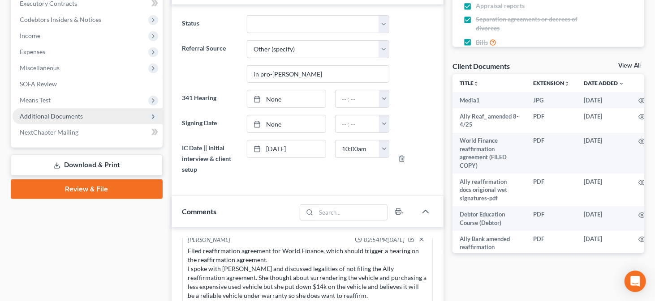
click at [83, 114] on span "Additional Documents" at bounding box center [88, 116] width 150 height 16
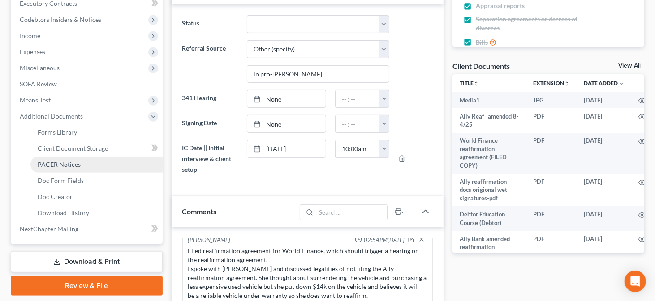
click at [65, 165] on span "PACER Notices" at bounding box center [59, 165] width 43 height 8
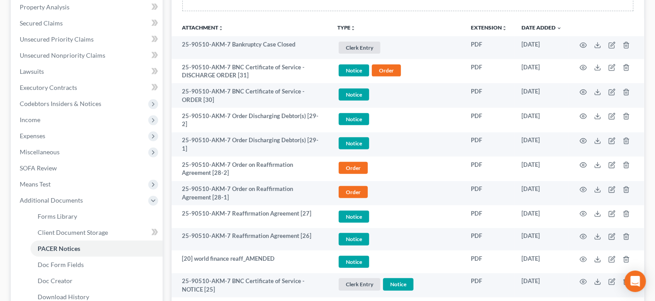
scroll to position [177, 0]
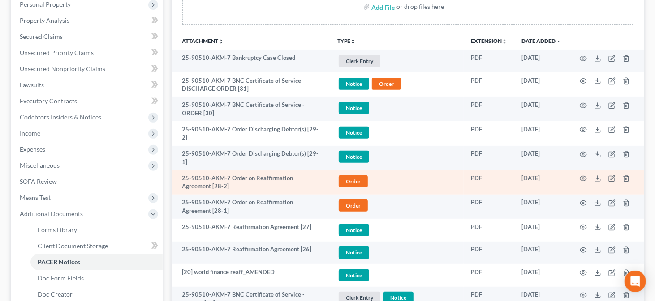
click at [597, 177] on td at bounding box center [606, 182] width 75 height 25
click at [598, 178] on polyline at bounding box center [597, 178] width 3 height 1
click at [581, 176] on icon "button" at bounding box center [583, 178] width 7 height 5
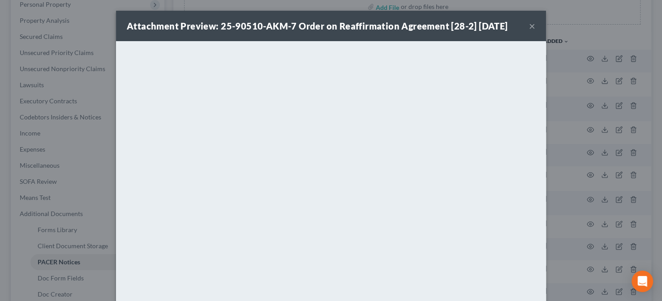
click at [529, 29] on button "×" at bounding box center [532, 26] width 6 height 11
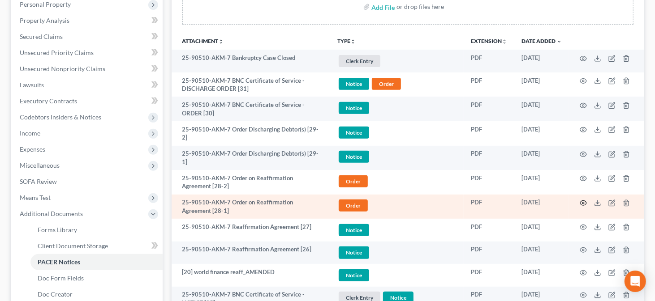
click at [585, 200] on icon "button" at bounding box center [583, 203] width 7 height 7
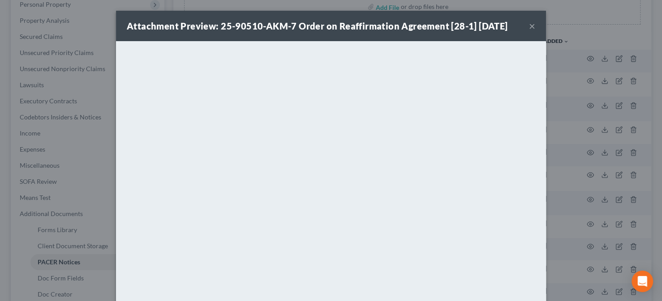
click at [529, 25] on button "×" at bounding box center [532, 26] width 6 height 11
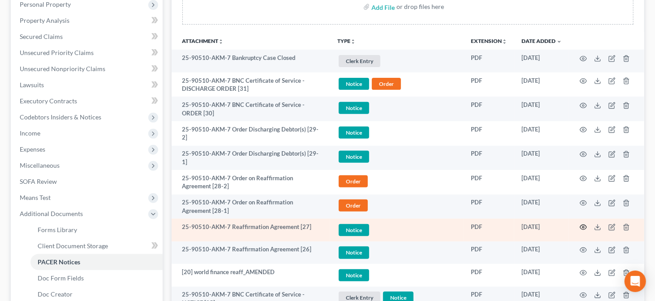
click at [582, 224] on icon "button" at bounding box center [583, 227] width 7 height 7
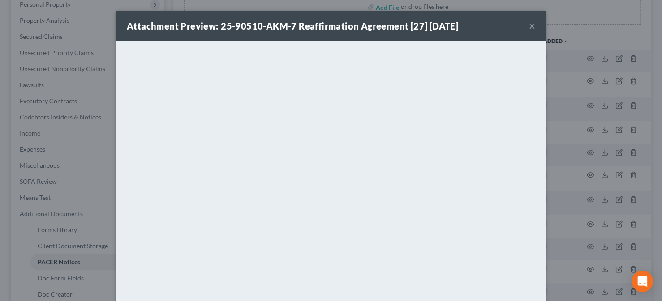
click at [529, 24] on button "×" at bounding box center [532, 26] width 6 height 11
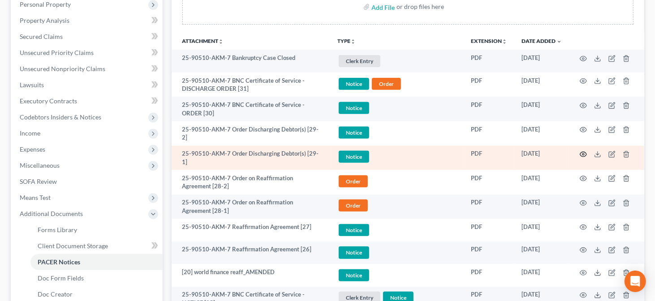
click at [585, 151] on icon "button" at bounding box center [583, 154] width 7 height 7
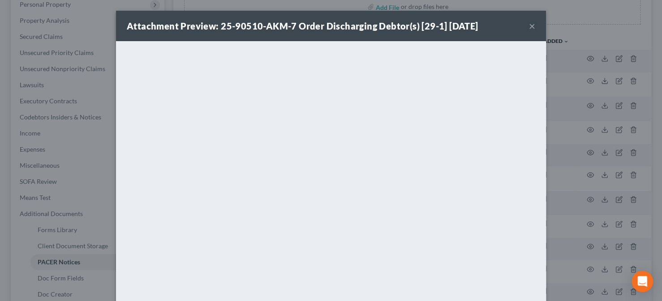
click at [529, 25] on button "×" at bounding box center [532, 26] width 6 height 11
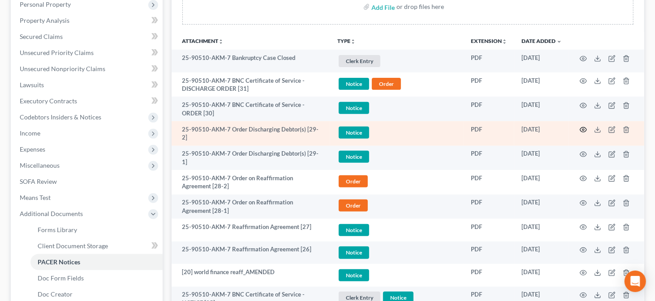
click at [580, 128] on icon "button" at bounding box center [583, 130] width 7 height 5
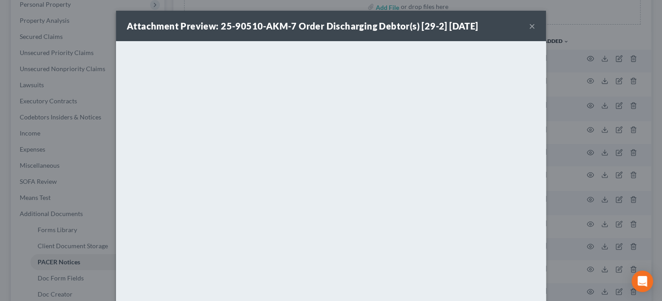
click at [529, 28] on button "×" at bounding box center [532, 26] width 6 height 11
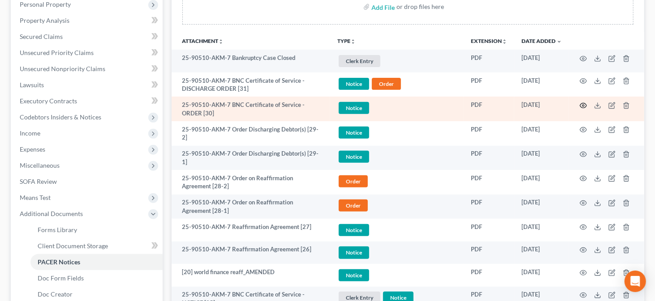
click at [585, 104] on icon "button" at bounding box center [583, 105] width 7 height 7
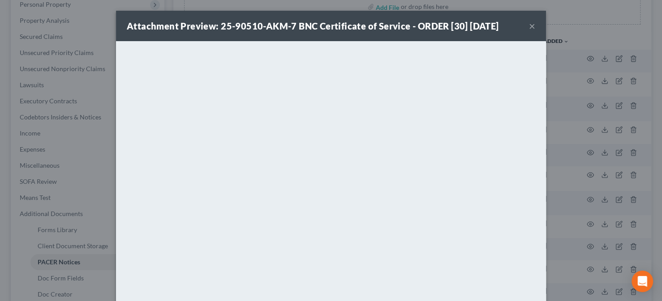
click at [529, 29] on button "×" at bounding box center [532, 26] width 6 height 11
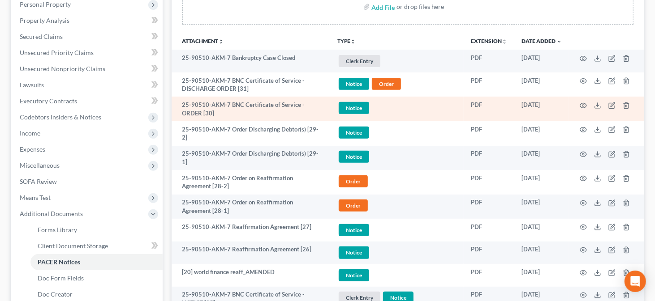
click at [588, 106] on td at bounding box center [606, 109] width 75 height 25
click at [582, 103] on icon "button" at bounding box center [583, 105] width 7 height 7
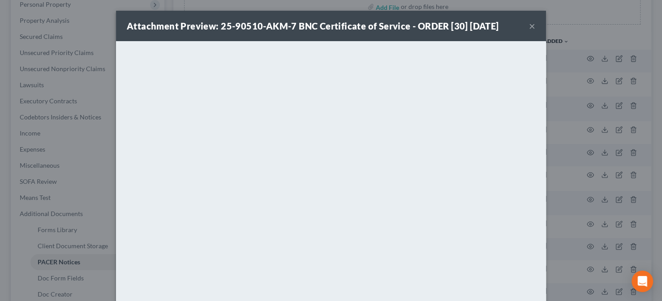
click at [529, 28] on button "×" at bounding box center [532, 26] width 6 height 11
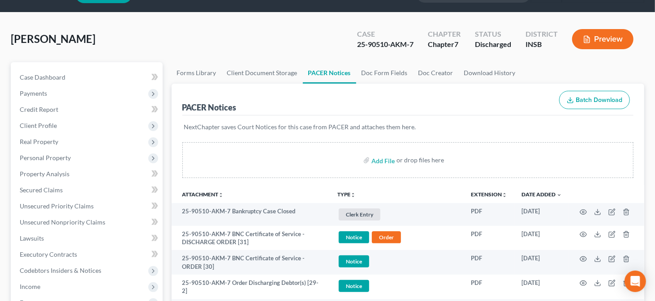
scroll to position [17, 0]
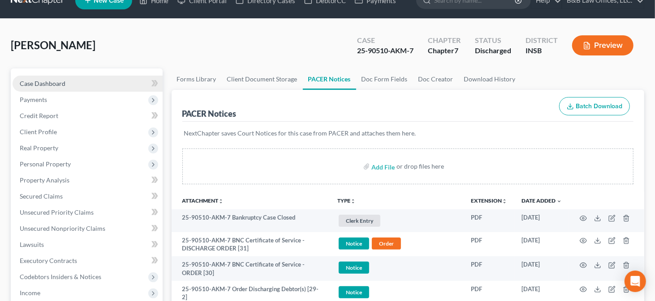
click at [34, 82] on span "Case Dashboard" at bounding box center [43, 84] width 46 height 8
select select "6"
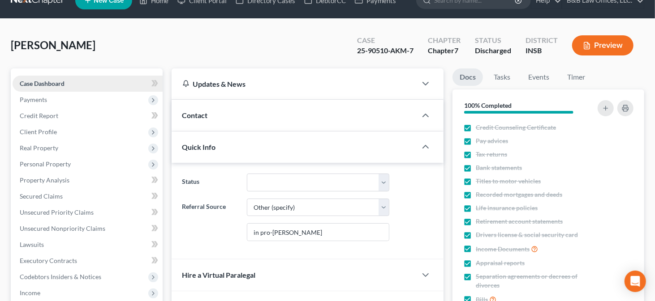
click at [34, 82] on span "Case Dashboard" at bounding box center [42, 84] width 45 height 8
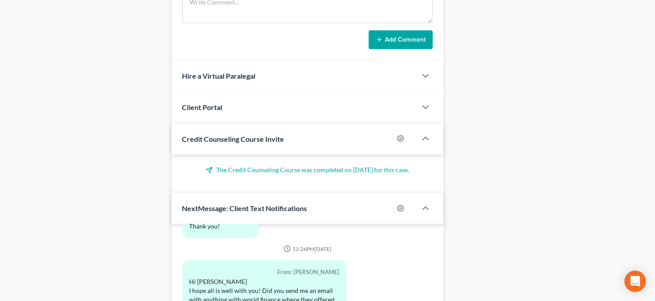
scroll to position [828, 0]
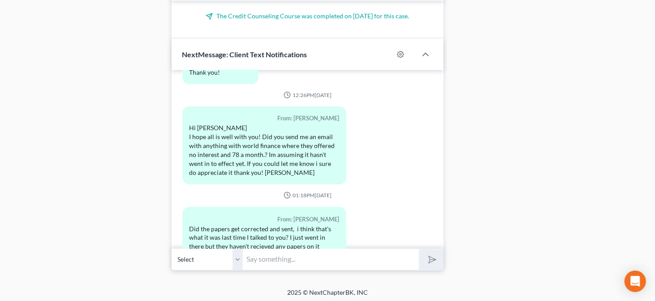
click at [279, 258] on input "text" at bounding box center [331, 260] width 176 height 22
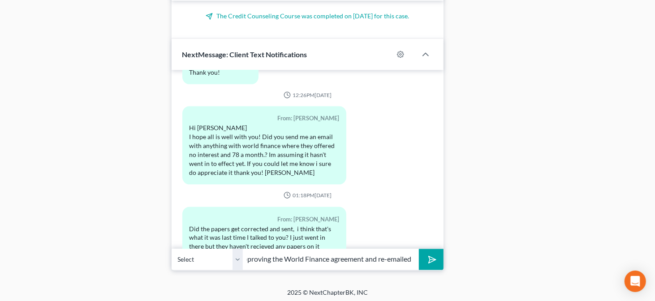
scroll to position [0, 340]
type input "The corrected reaffirmation agreements were filed with the court. I previously …"
click at [419, 249] on button "submit" at bounding box center [431, 259] width 25 height 21
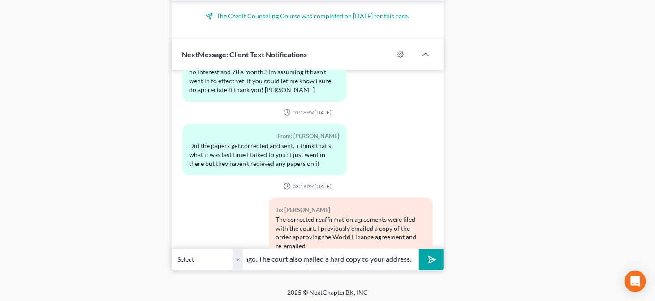
scroll to position [0, 78]
type input "the same a few minutes ago. The court also mailed a hard copy to your address."
click at [419, 249] on button "submit" at bounding box center [431, 259] width 25 height 21
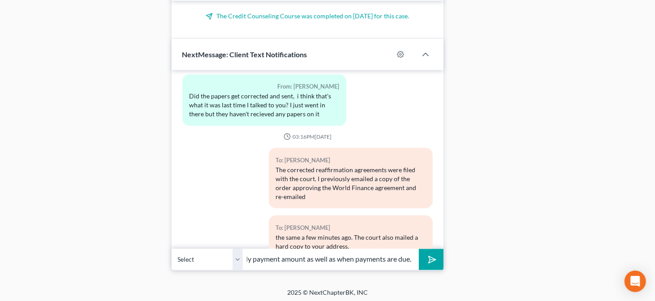
scroll to position [0, 217]
type input "I recommend contacting World Finance to confirm the current monthly payment amo…"
click at [433, 259] on icon "submit" at bounding box center [430, 260] width 13 height 13
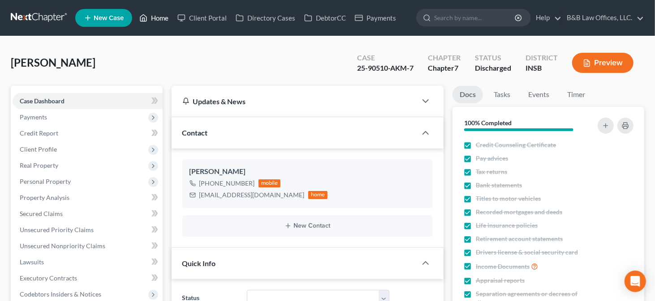
click at [159, 18] on link "Home" at bounding box center [154, 18] width 38 height 16
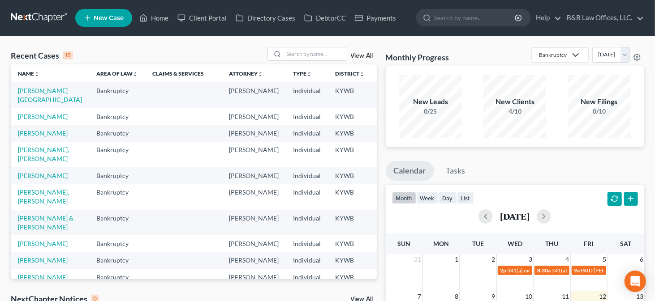
click at [23, 184] on td "[PERSON_NAME]" at bounding box center [50, 176] width 78 height 17
click at [22, 180] on link "[PERSON_NAME]" at bounding box center [43, 176] width 50 height 8
select select "2"
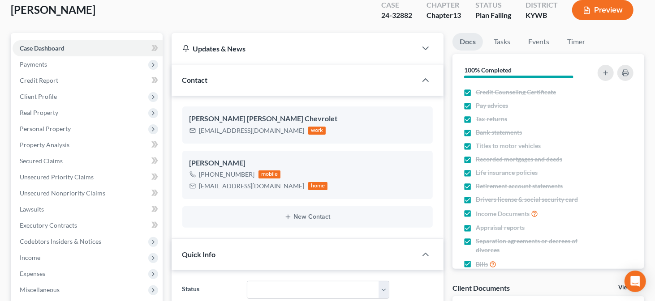
scroll to position [31, 0]
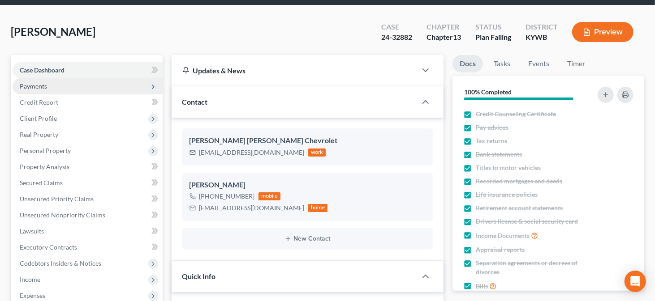
click at [54, 82] on span "Payments" at bounding box center [88, 86] width 150 height 16
click at [56, 87] on span "Payments" at bounding box center [88, 86] width 150 height 16
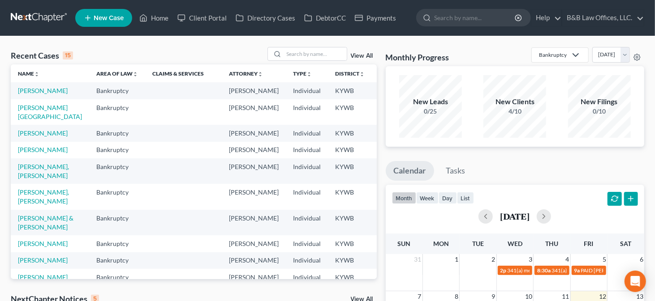
click at [361, 52] on div "View All" at bounding box center [321, 54] width 109 height 14
click at [361, 53] on link "View All" at bounding box center [362, 56] width 22 height 6
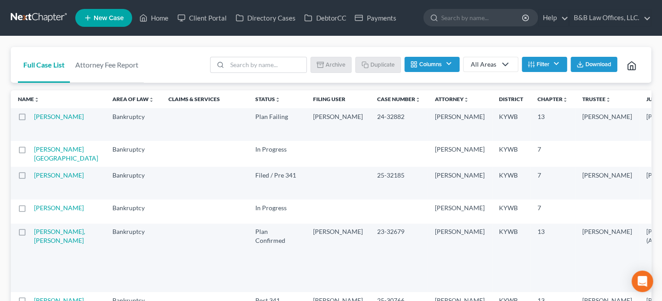
click at [535, 71] on button "Filter" at bounding box center [544, 64] width 45 height 15
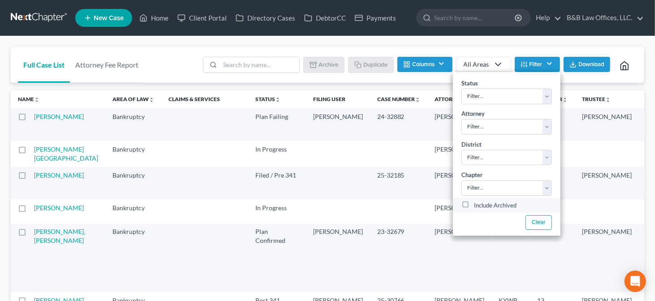
click at [474, 203] on label "Include Archived" at bounding box center [495, 206] width 43 height 11
click at [477, 203] on input "Include Archived" at bounding box center [480, 204] width 6 height 6
checkbox input "true"
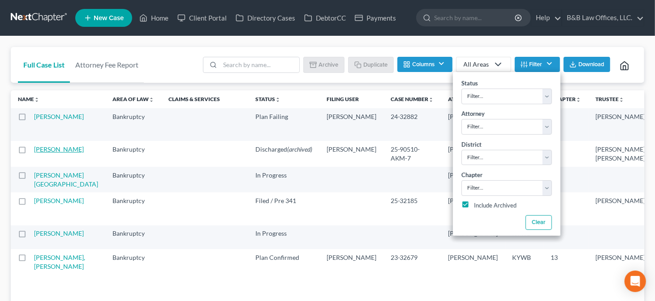
click at [39, 153] on link "Fleener, Loretta" at bounding box center [59, 150] width 50 height 8
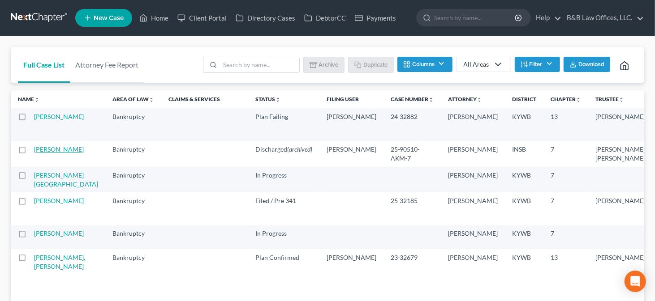
select select "6"
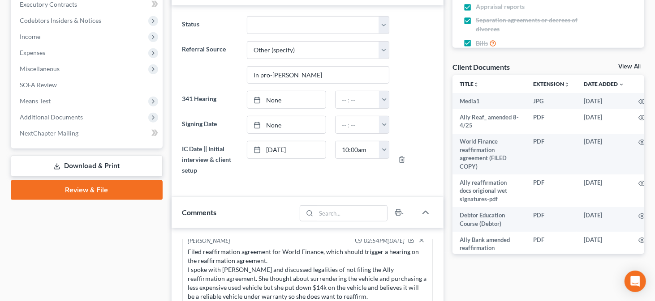
scroll to position [256, 0]
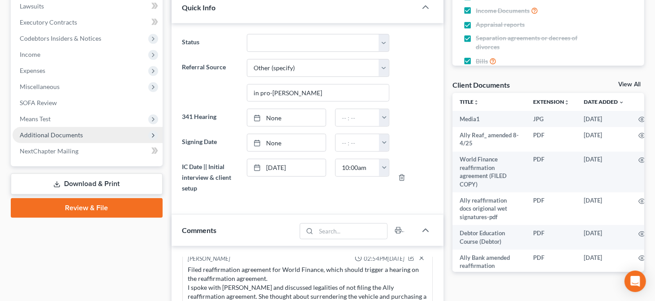
click at [110, 139] on span "Additional Documents" at bounding box center [88, 135] width 150 height 16
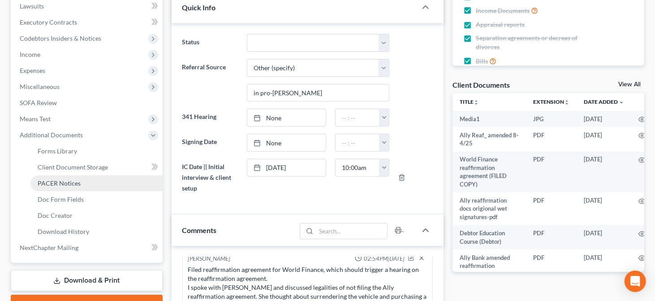
click at [80, 183] on link "PACER Notices" at bounding box center [96, 184] width 132 height 16
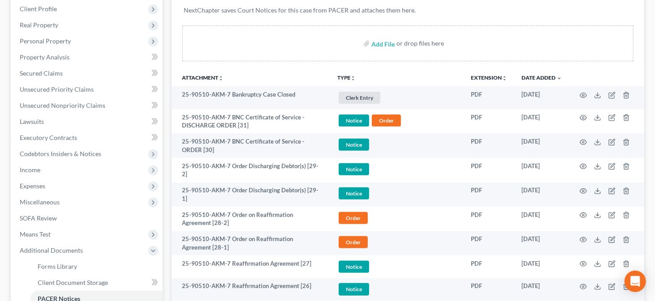
scroll to position [136, 0]
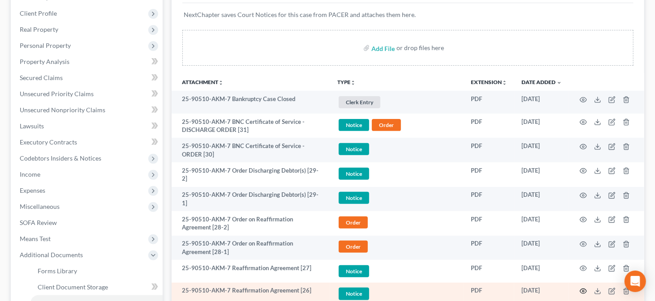
click at [585, 288] on icon "button" at bounding box center [583, 291] width 7 height 7
click at [583, 290] on icon "button" at bounding box center [583, 291] width 7 height 7
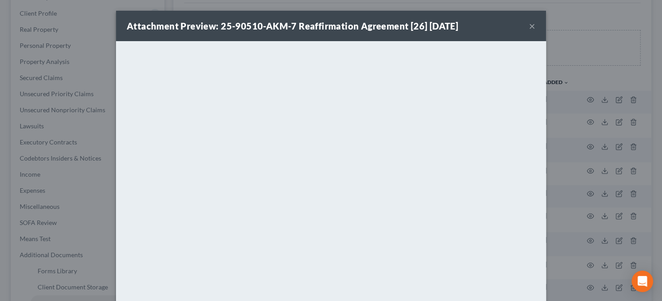
click at [529, 26] on button "×" at bounding box center [532, 26] width 6 height 11
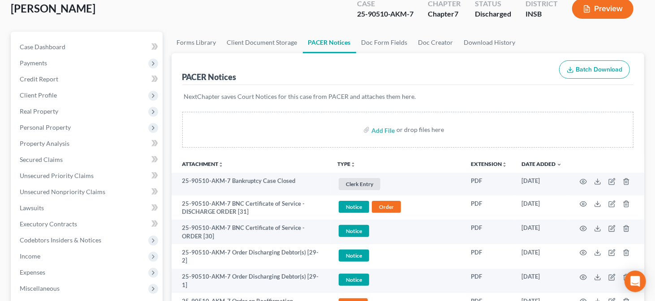
scroll to position [0, 0]
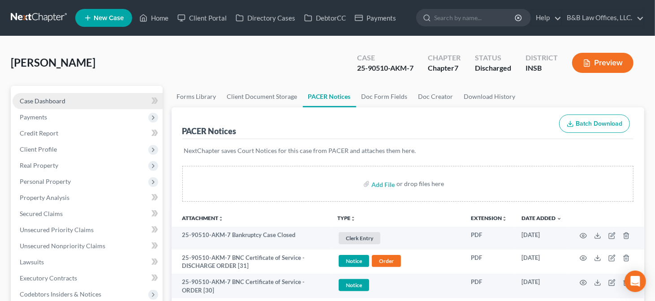
click at [65, 103] on link "Case Dashboard" at bounding box center [88, 101] width 150 height 16
select select "6"
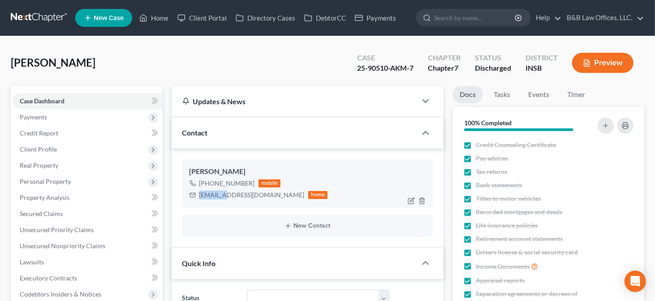
scroll to position [10138, 0]
drag, startPoint x: 199, startPoint y: 196, endPoint x: 270, endPoint y: 192, distance: 70.4
click at [270, 192] on div "Lfleener1974@gmail.com home" at bounding box center [258, 195] width 138 height 12
copy div "Lfleener1974@gmail.com"
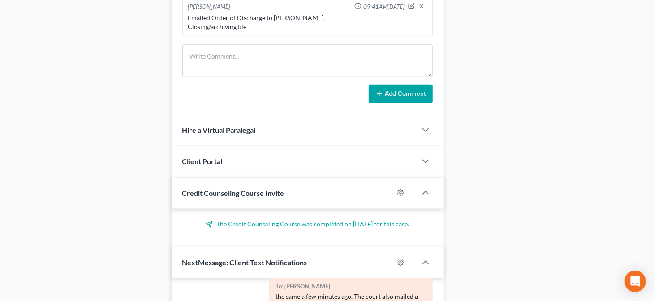
scroll to position [828, 0]
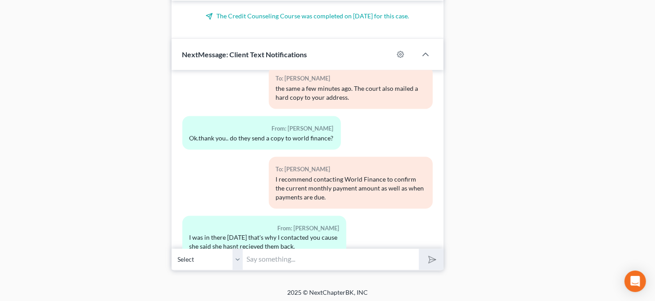
click at [332, 264] on input "text" at bounding box center [331, 260] width 176 height 22
type input "I"
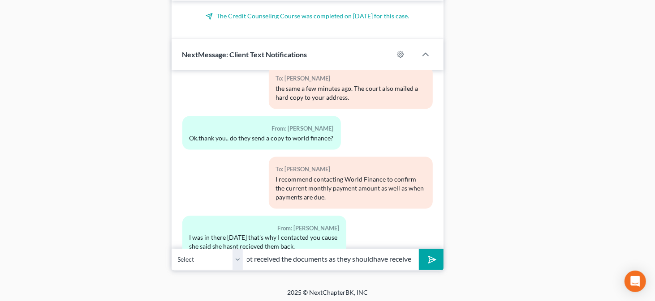
scroll to position [0, 94]
type input "I"
type input "I have also emailed a copy of the Reaffirmation Agreement that was filed with t…"
click at [419, 249] on button "submit" at bounding box center [431, 259] width 25 height 21
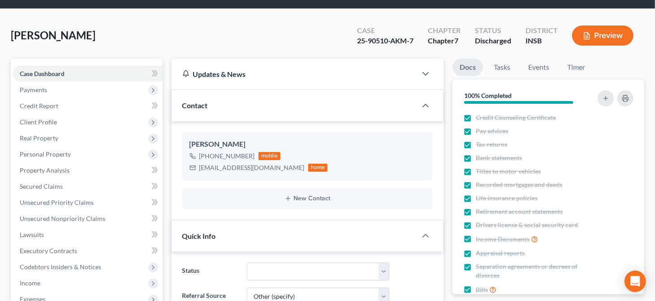
scroll to position [0, 0]
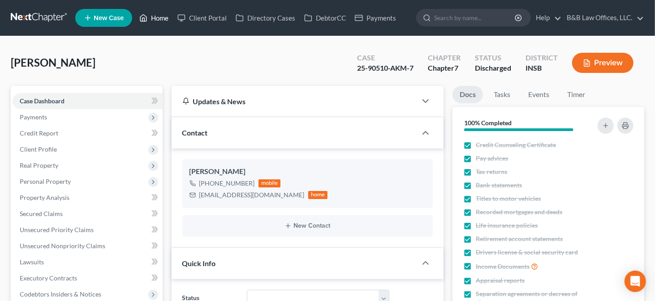
click at [162, 11] on link "Home" at bounding box center [154, 18] width 38 height 16
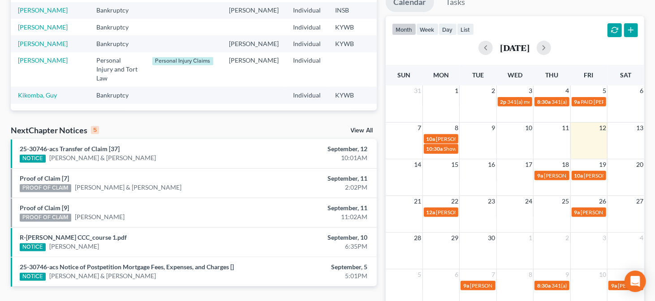
scroll to position [189, 0]
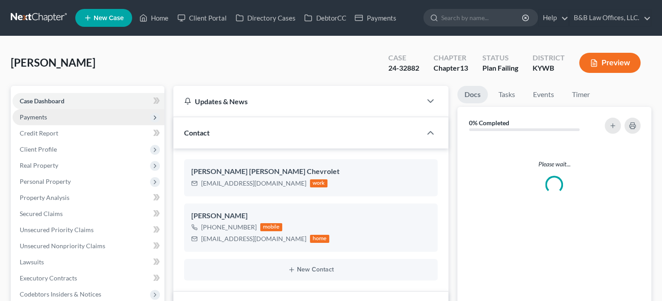
click at [65, 109] on span "Payments" at bounding box center [89, 117] width 152 height 16
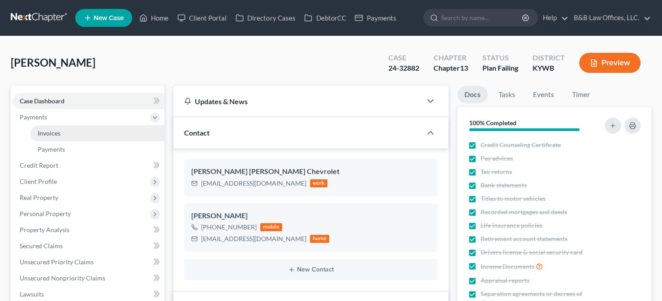
click at [60, 129] on span "Invoices" at bounding box center [49, 133] width 23 height 8
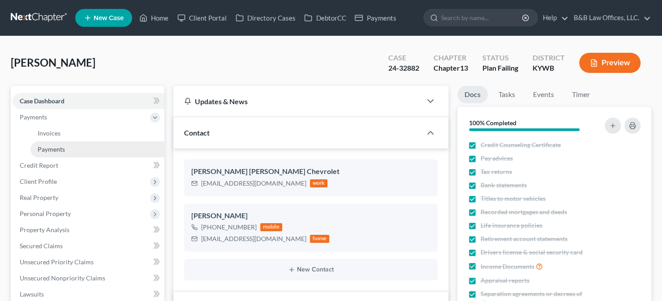
click at [66, 142] on link "Payments" at bounding box center [97, 150] width 134 height 16
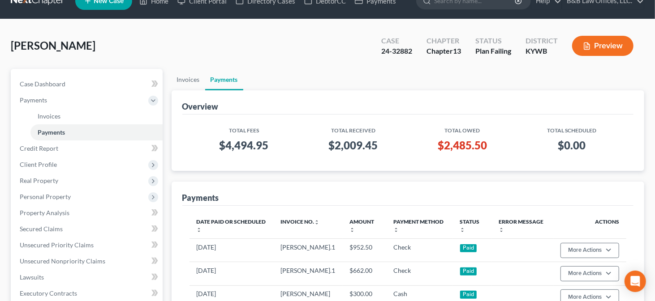
scroll to position [16, 0]
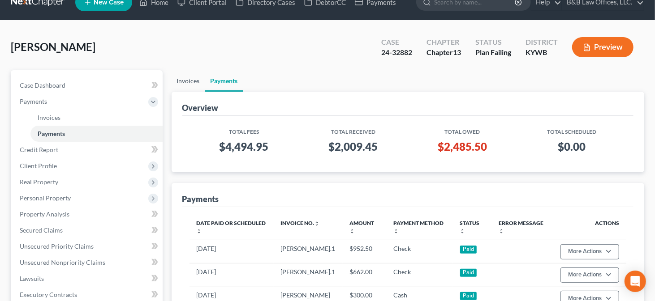
click at [187, 78] on link "Invoices" at bounding box center [189, 80] width 34 height 21
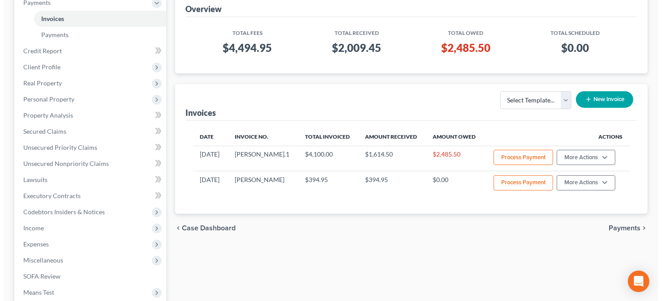
scroll to position [119, 0]
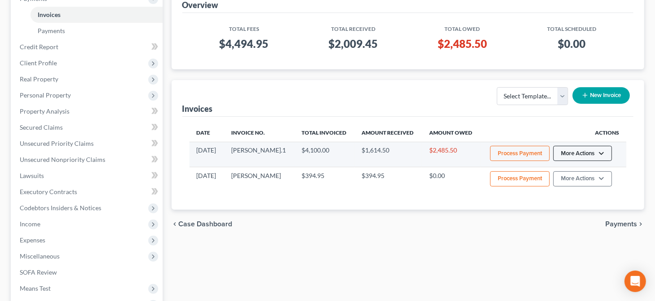
click at [589, 160] on button "More Actions" at bounding box center [582, 153] width 59 height 15
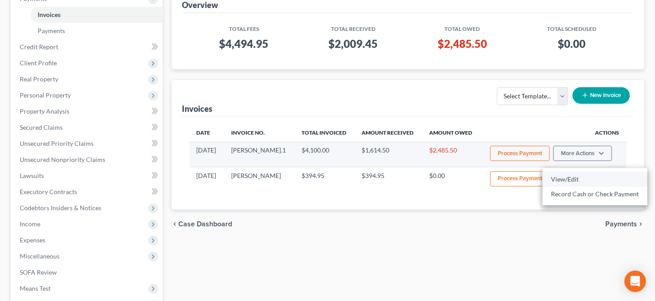
click at [582, 173] on link "View/Edit" at bounding box center [594, 179] width 105 height 15
select select "0"
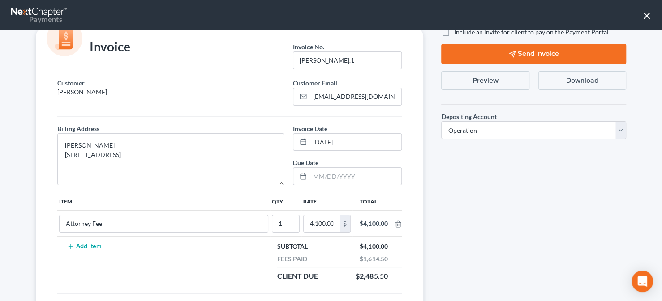
scroll to position [0, 0]
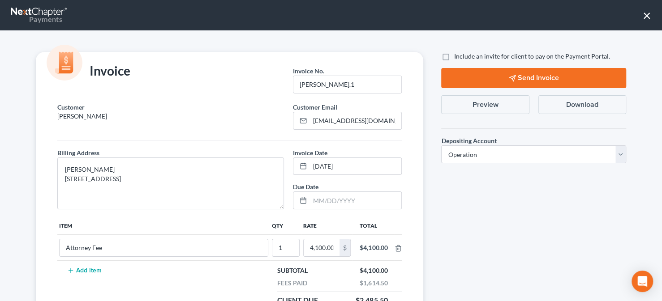
click at [646, 15] on button "×" at bounding box center [647, 15] width 9 height 14
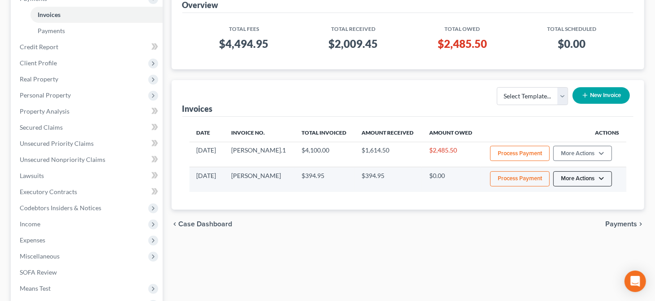
click at [572, 184] on button "More Actions" at bounding box center [582, 179] width 59 height 15
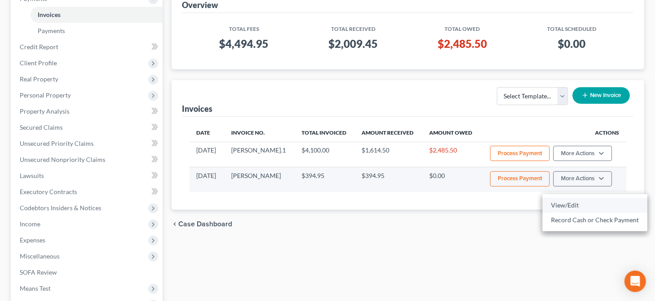
click at [567, 210] on link "View/Edit" at bounding box center [594, 205] width 105 height 15
select select "0"
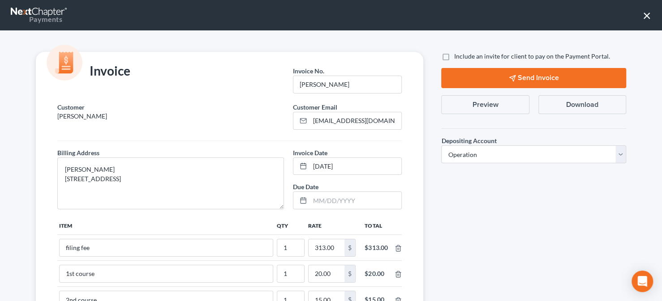
click at [641, 15] on nav "Payments ×" at bounding box center [331, 15] width 662 height 30
click at [649, 18] on button "×" at bounding box center [647, 15] width 9 height 14
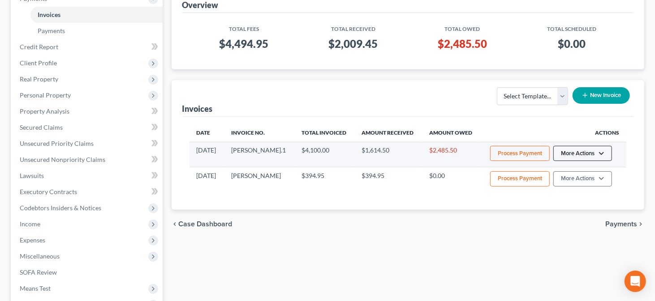
click at [593, 158] on button "More Actions" at bounding box center [582, 153] width 59 height 15
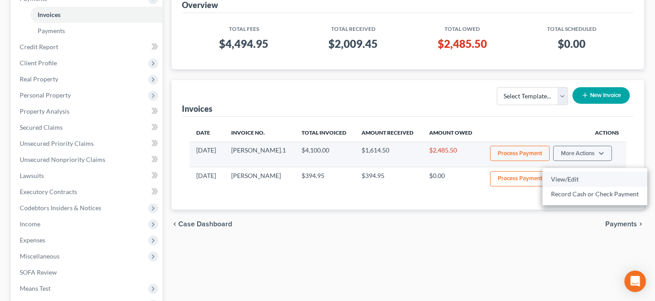
click at [580, 175] on link "View/Edit" at bounding box center [594, 179] width 105 height 15
select select "0"
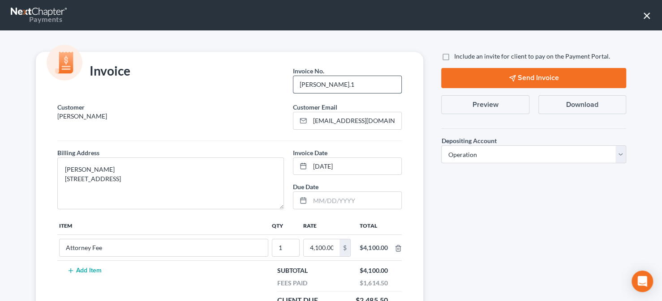
click at [377, 80] on input "Alexander, Pearl.1" at bounding box center [347, 84] width 108 height 17
type input "Alexander, Pearl. attorney fees"
drag, startPoint x: 542, startPoint y: 75, endPoint x: 486, endPoint y: 221, distance: 156.5
click at [486, 221] on div "Include an invite for client to pay on the Payment Portal. Send Invoice Preview…" at bounding box center [533, 219] width 203 height 334
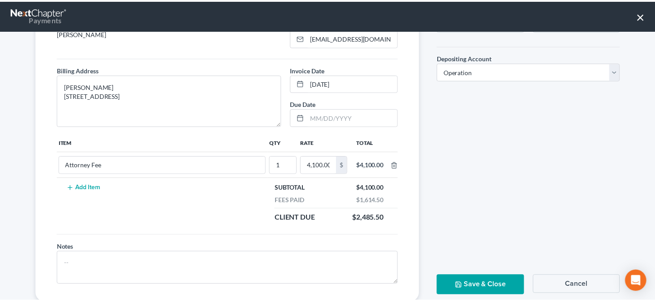
scroll to position [83, 0]
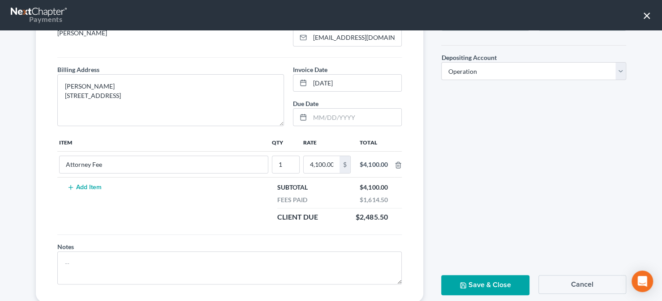
click at [490, 287] on button "Save & Close" at bounding box center [485, 285] width 88 height 20
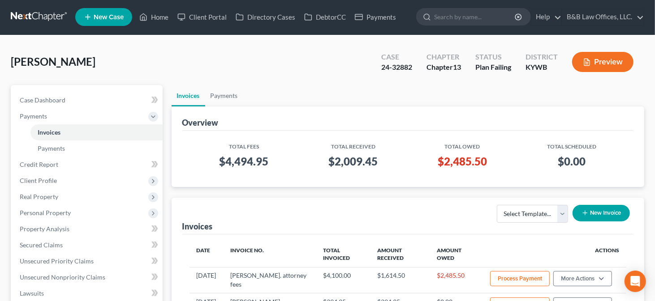
scroll to position [0, 0]
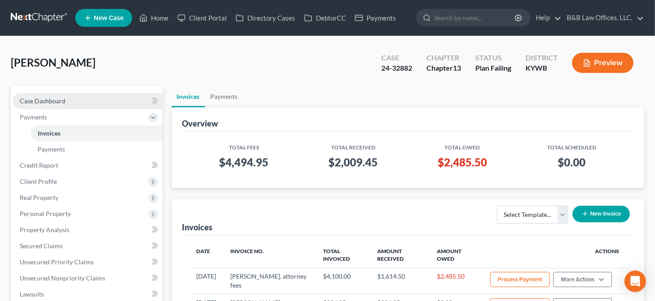
click at [46, 101] on span "Case Dashboard" at bounding box center [43, 101] width 46 height 8
select select "14"
select select "2"
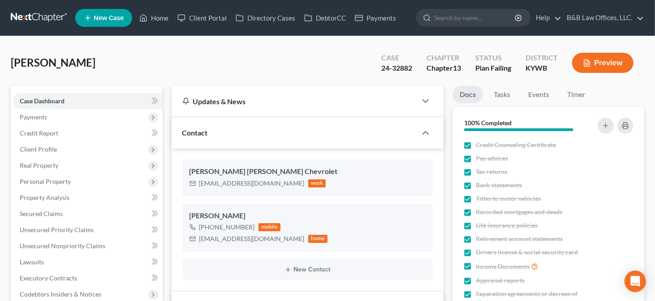
scroll to position [16050, 0]
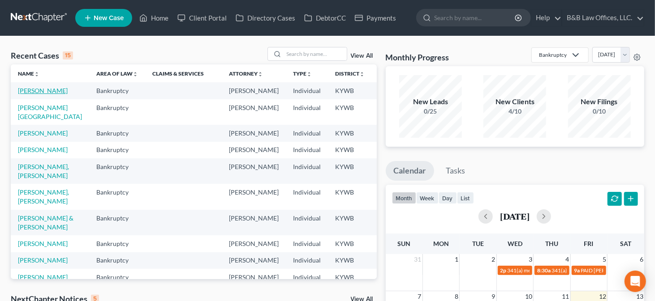
click at [25, 95] on link "[PERSON_NAME]" at bounding box center [43, 91] width 50 height 8
select select "2"
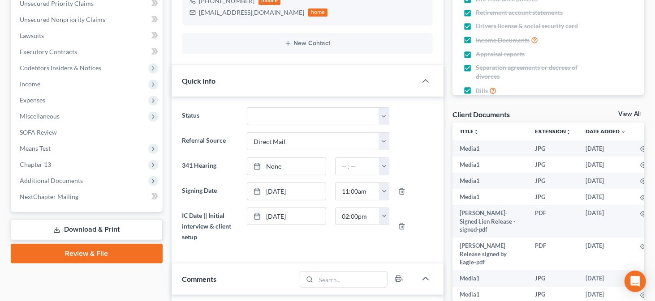
scroll to position [233, 0]
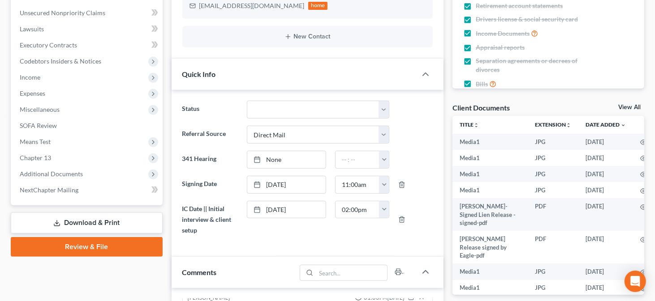
click at [625, 109] on link "View All" at bounding box center [629, 107] width 22 height 6
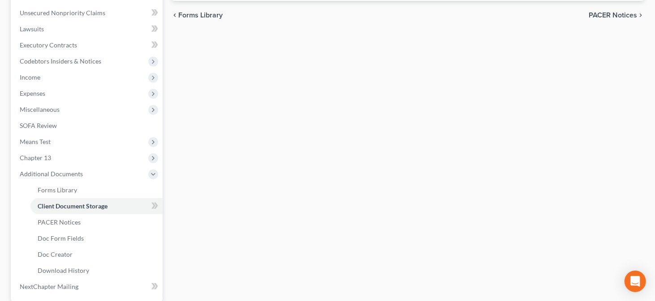
scroll to position [14, 0]
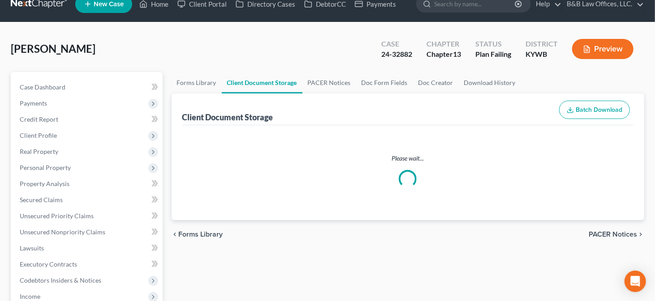
select select "7"
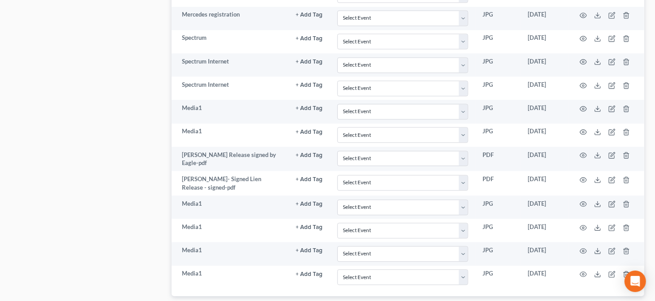
scroll to position [1336, 0]
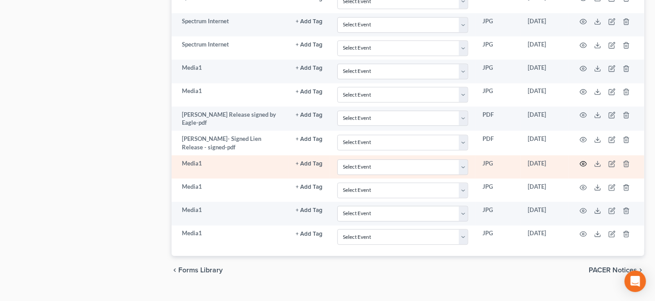
click at [583, 160] on icon "button" at bounding box center [583, 163] width 7 height 7
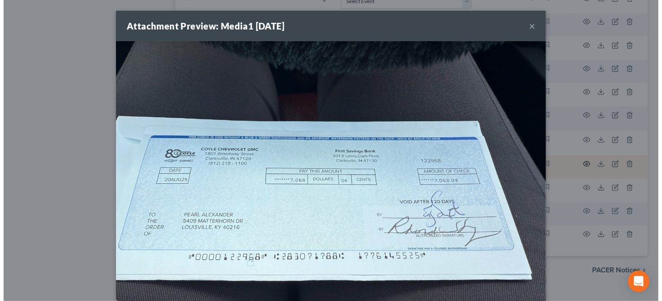
scroll to position [1333, 0]
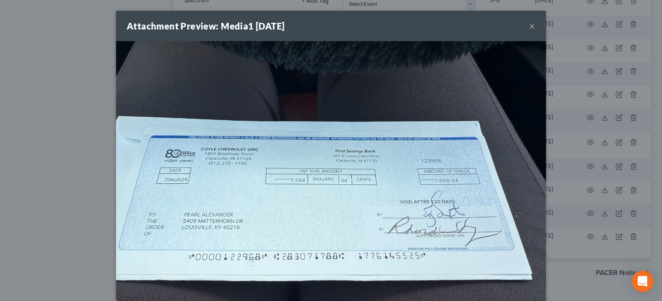
click at [573, 146] on div "Attachment Preview: Media1 [DATE] × Download" at bounding box center [331, 150] width 662 height 301
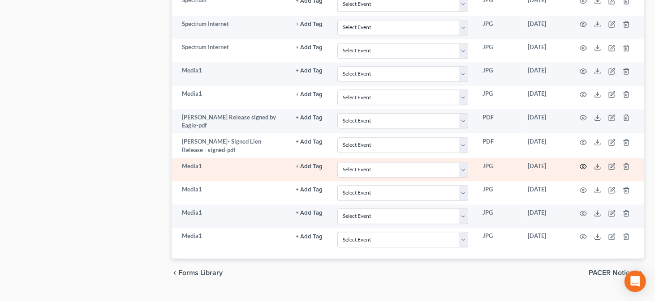
click at [580, 164] on icon "button" at bounding box center [583, 166] width 7 height 5
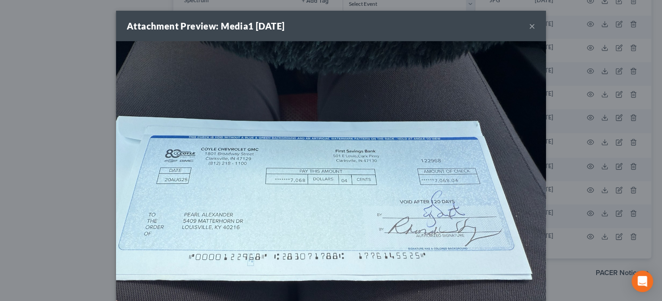
click at [529, 27] on button "×" at bounding box center [532, 26] width 6 height 11
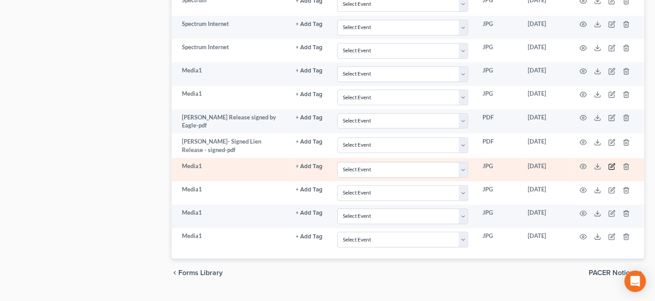
click at [612, 163] on icon "button" at bounding box center [611, 166] width 7 height 7
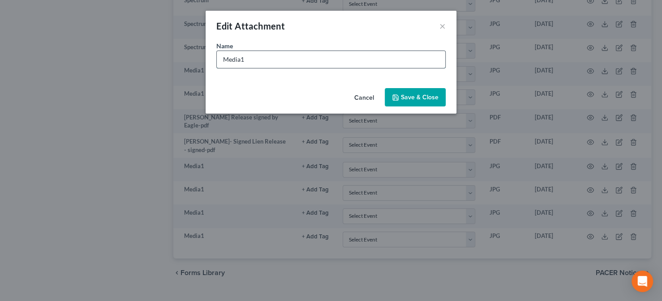
click at [264, 59] on input "Media1" at bounding box center [331, 59] width 228 height 17
type input "M"
type input "[PERSON_NAME] Check $7,068.04"
click at [401, 97] on button "Save & Close" at bounding box center [415, 97] width 61 height 19
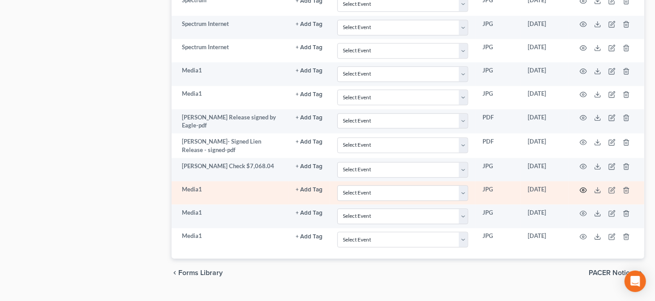
click at [583, 187] on icon "button" at bounding box center [583, 190] width 7 height 7
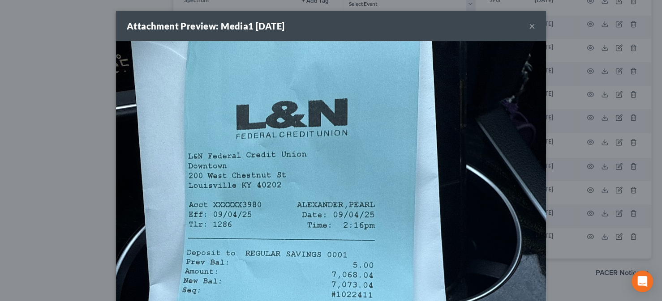
click at [529, 28] on button "×" at bounding box center [532, 26] width 6 height 11
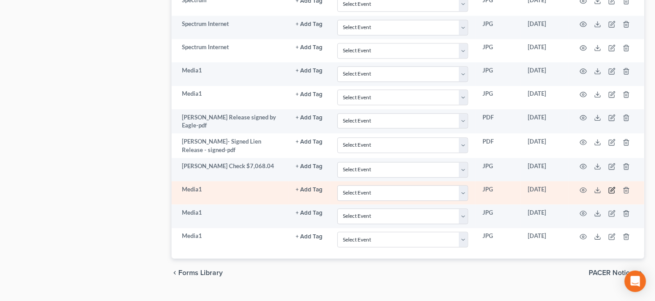
click at [613, 187] on icon "button" at bounding box center [611, 190] width 7 height 7
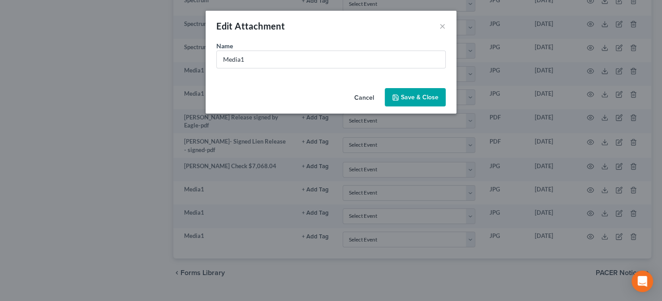
drag, startPoint x: 291, startPoint y: 45, endPoint x: 104, endPoint y: 73, distance: 188.4
click at [104, 73] on div "Edit Attachment × Name * Media1 Cancel Save & Close" at bounding box center [331, 150] width 662 height 301
click at [254, 57] on input "Media1" at bounding box center [331, 59] width 228 height 17
type input "M"
click at [239, 60] on input "Coylecheck deposit slip" at bounding box center [331, 59] width 228 height 17
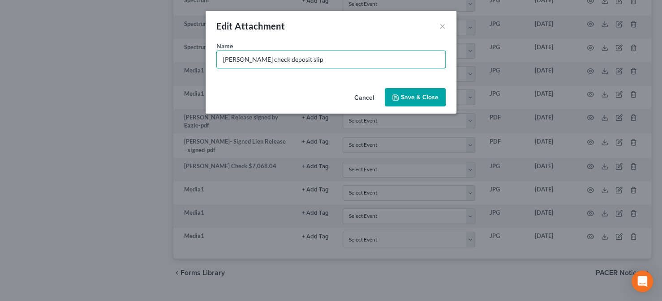
type input "[PERSON_NAME] check deposit slip"
click at [411, 97] on span "Save & Close" at bounding box center [420, 98] width 38 height 8
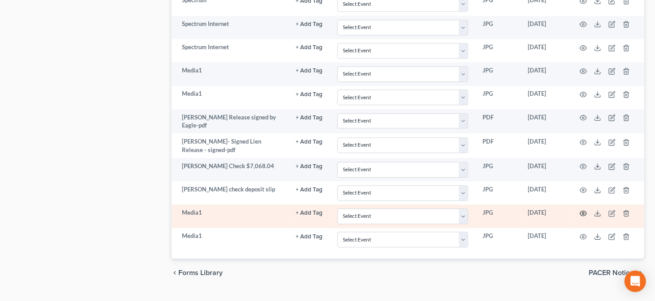
click at [580, 211] on icon "button" at bounding box center [583, 213] width 7 height 5
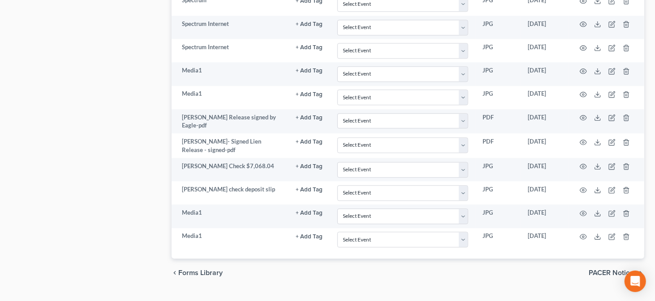
drag, startPoint x: 657, startPoint y: 39, endPoint x: 661, endPoint y: 94, distance: 55.2
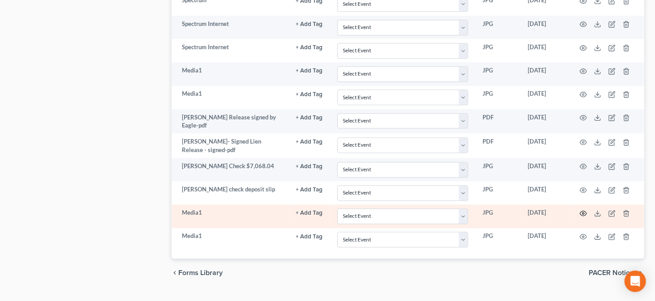
click at [582, 213] on circle "button" at bounding box center [583, 214] width 2 height 2
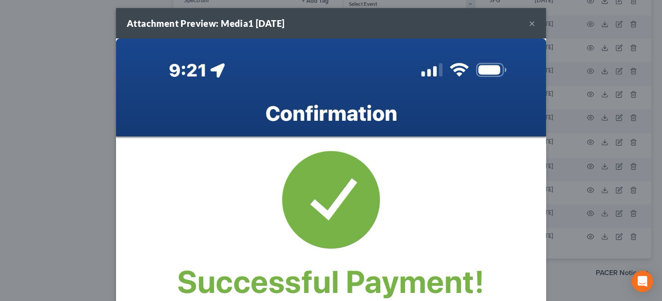
scroll to position [0, 0]
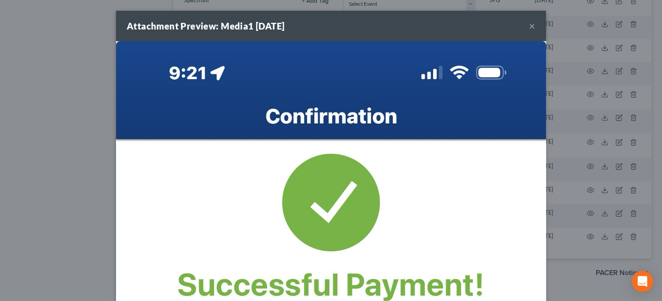
click at [531, 26] on button "×" at bounding box center [532, 26] width 6 height 11
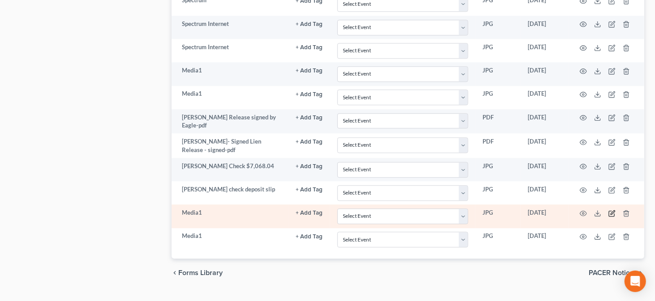
click at [613, 211] on icon "button" at bounding box center [613, 213] width 4 height 4
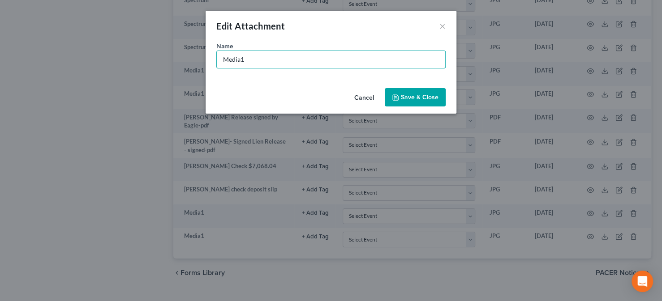
drag, startPoint x: 274, startPoint y: 58, endPoint x: 185, endPoint y: 80, distance: 91.3
click at [185, 80] on div "Edit Attachment × Name * Media1 Cancel Save & Close" at bounding box center [331, 150] width 662 height 301
type input "L&N [DATE] trustee payment $1,034.00"
click at [402, 101] on button "Save & Close" at bounding box center [415, 97] width 61 height 19
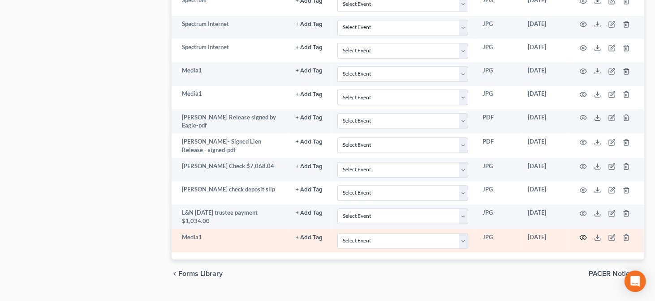
click at [585, 236] on icon "button" at bounding box center [583, 238] width 7 height 5
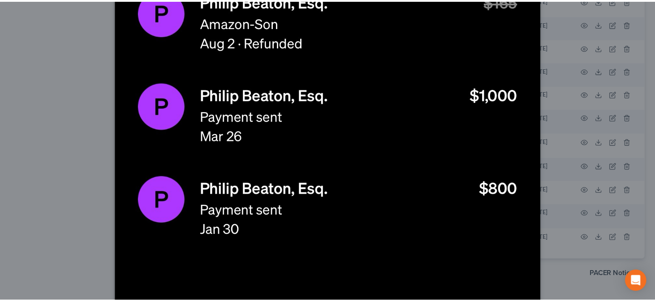
scroll to position [309, 0]
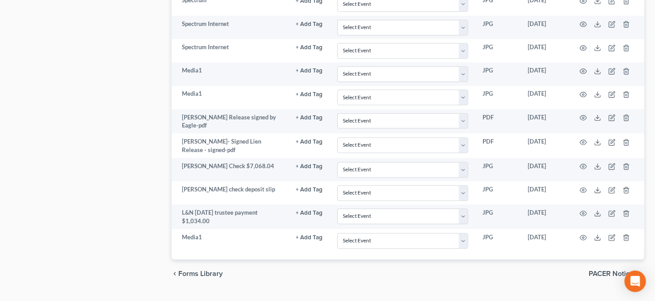
drag, startPoint x: 657, startPoint y: 129, endPoint x: 661, endPoint y: 184, distance: 54.3
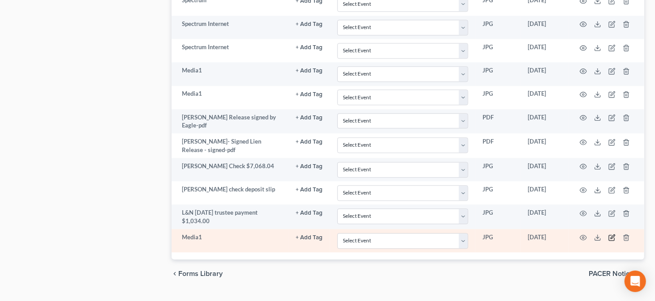
click at [611, 234] on icon "button" at bounding box center [611, 237] width 7 height 7
click at [583, 234] on icon "button" at bounding box center [583, 237] width 7 height 7
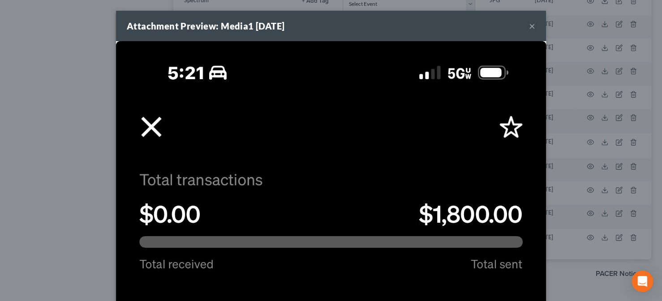
click at [534, 31] on div "Attachment Preview: Media1 [DATE] ×" at bounding box center [331, 26] width 430 height 30
click at [529, 29] on button "×" at bounding box center [532, 26] width 6 height 11
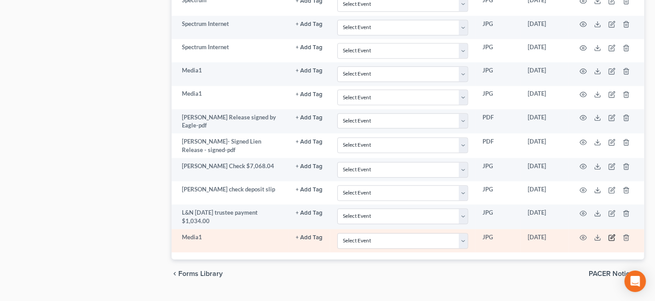
click at [610, 234] on icon "button" at bounding box center [611, 237] width 7 height 7
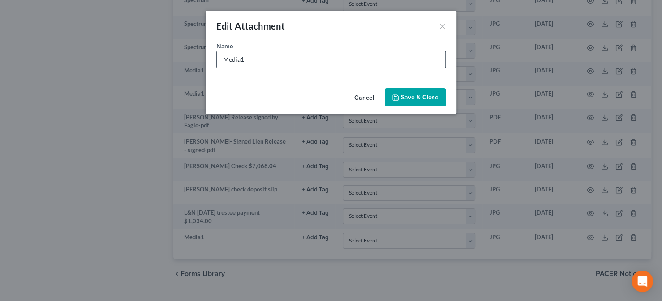
click at [348, 67] on input "Media1" at bounding box center [331, 59] width 228 height 17
type input "M"
type input "P"
type input "Payment transactions ($800 & $1,000)"
click at [410, 100] on span "Save & Close" at bounding box center [420, 98] width 38 height 8
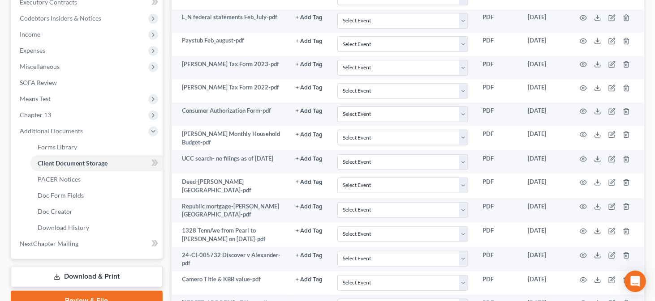
scroll to position [258, 0]
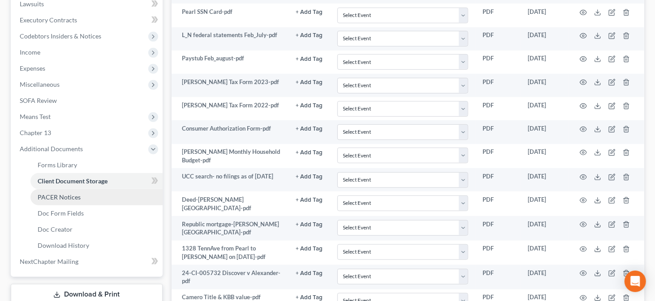
click at [62, 200] on span "PACER Notices" at bounding box center [59, 197] width 43 height 8
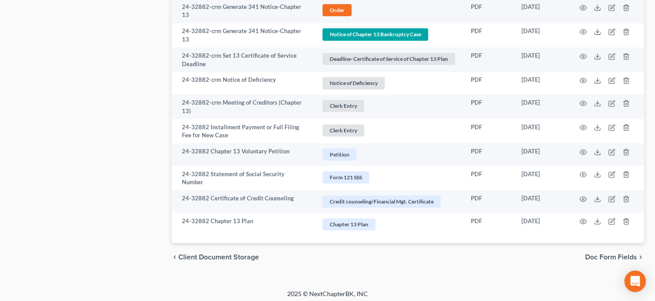
scroll to position [1587, 0]
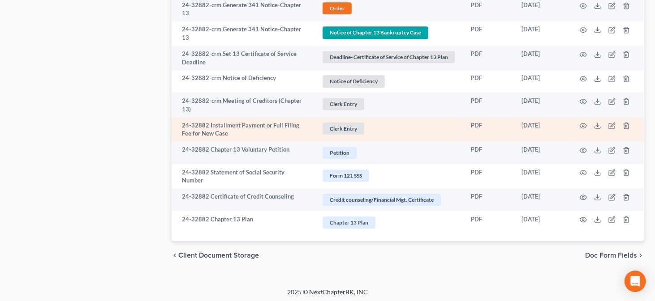
click at [301, 134] on td "24-32882 Installment Payment or Full Filing Fee for New Case" at bounding box center [243, 129] width 143 height 25
